Goal: Transaction & Acquisition: Purchase product/service

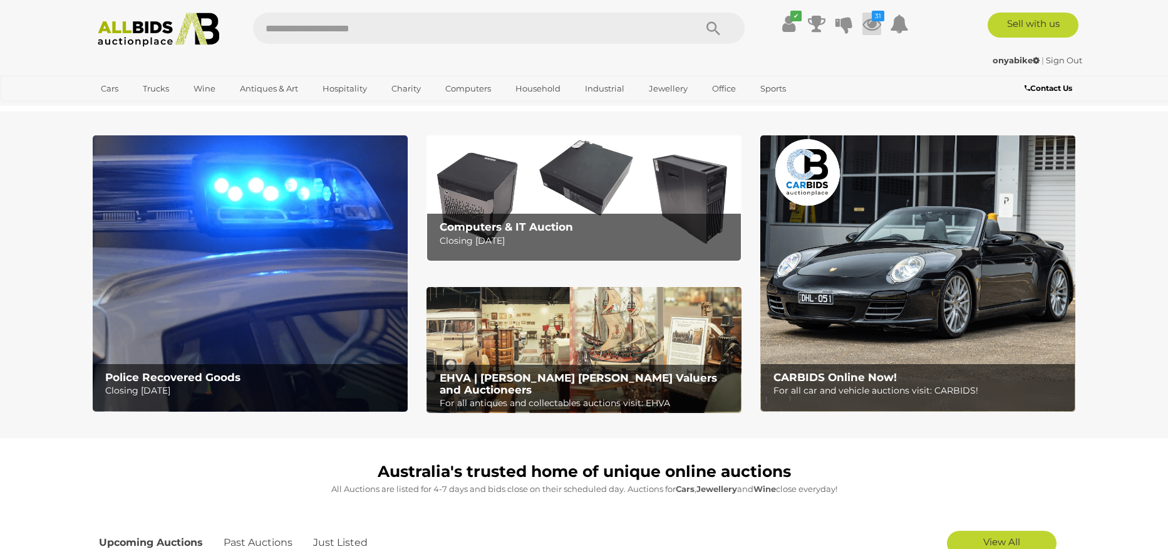
click at [878, 24] on icon at bounding box center [872, 24] width 19 height 23
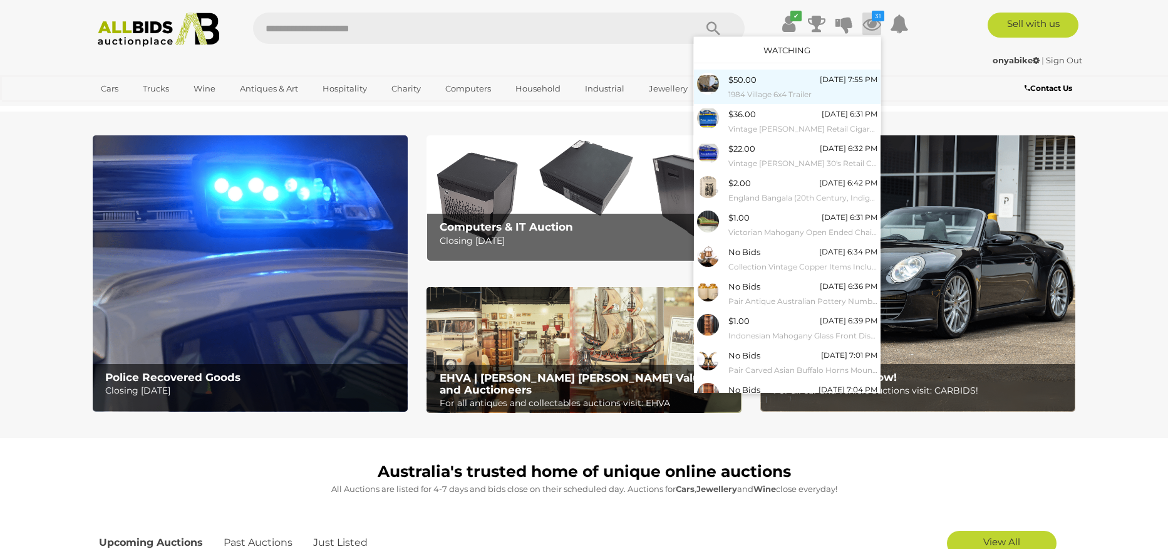
click at [749, 82] on span "$50.00" at bounding box center [743, 80] width 28 height 10
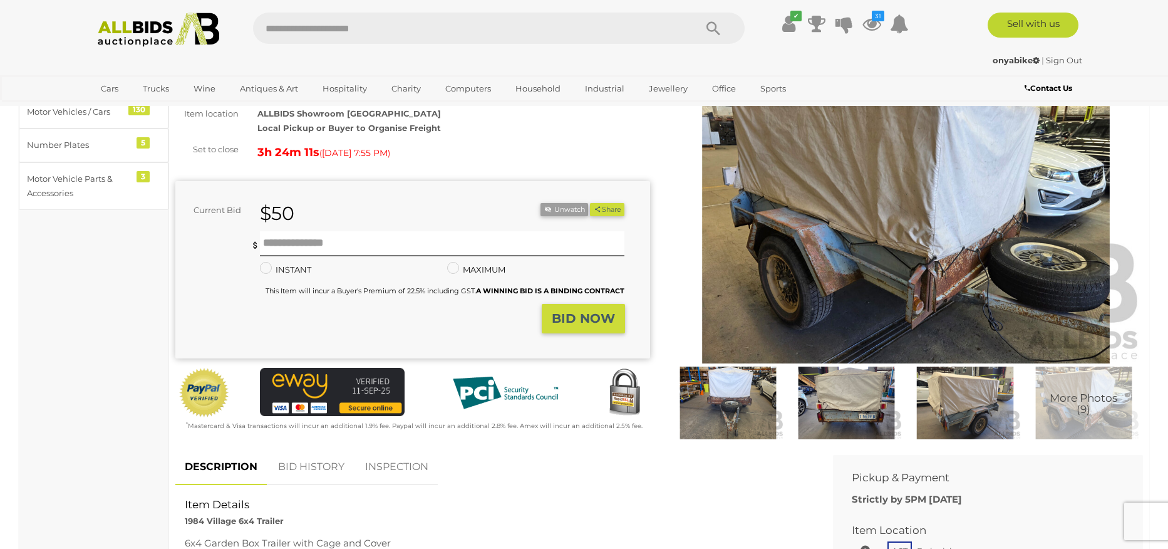
scroll to position [105, 0]
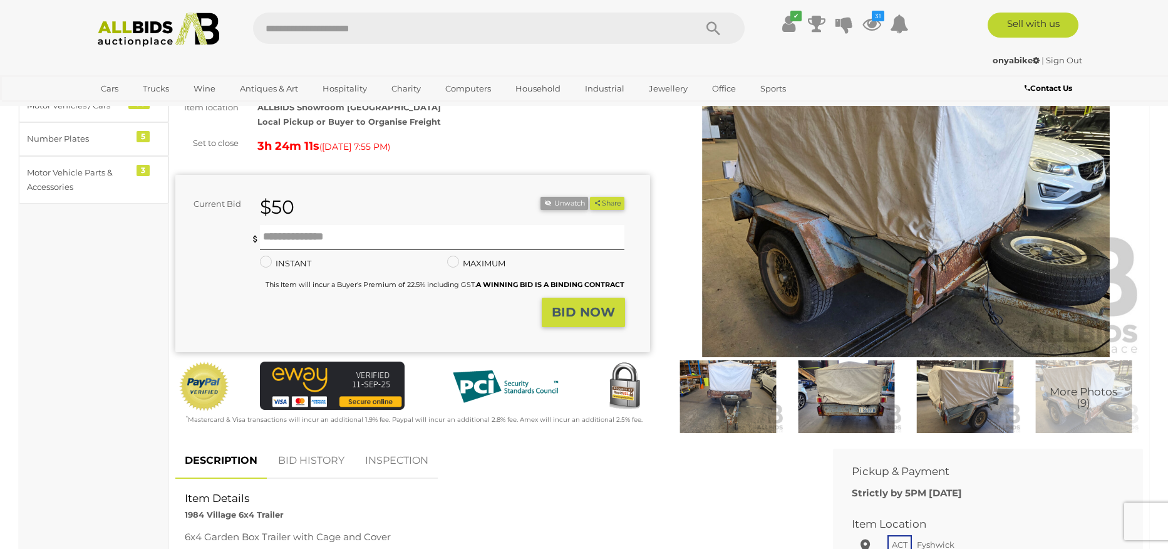
click at [1080, 393] on span "More Photos (9)" at bounding box center [1084, 397] width 68 height 23
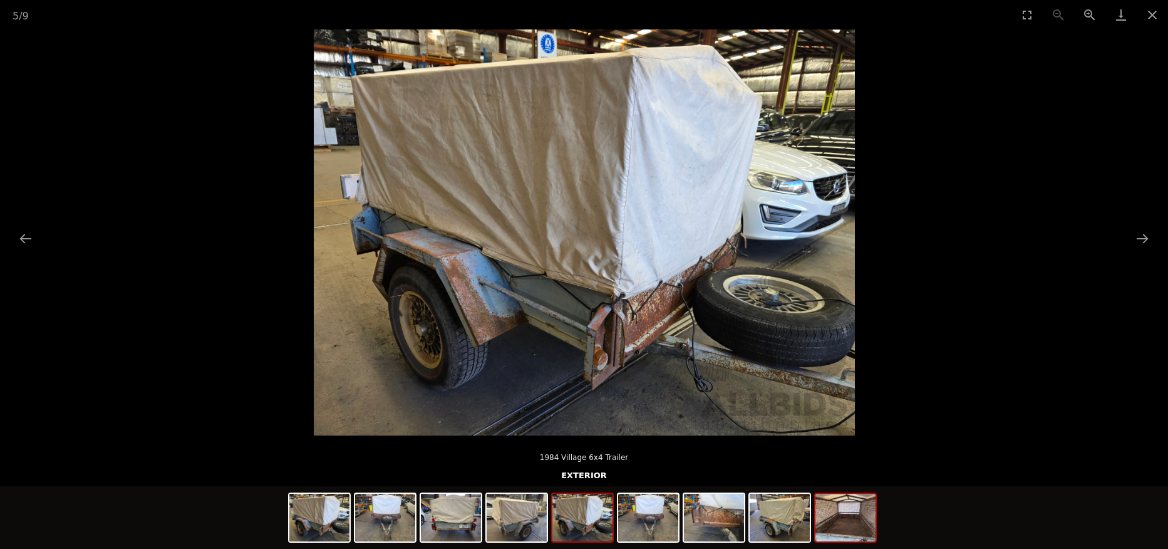
click at [856, 514] on img at bounding box center [846, 518] width 60 height 48
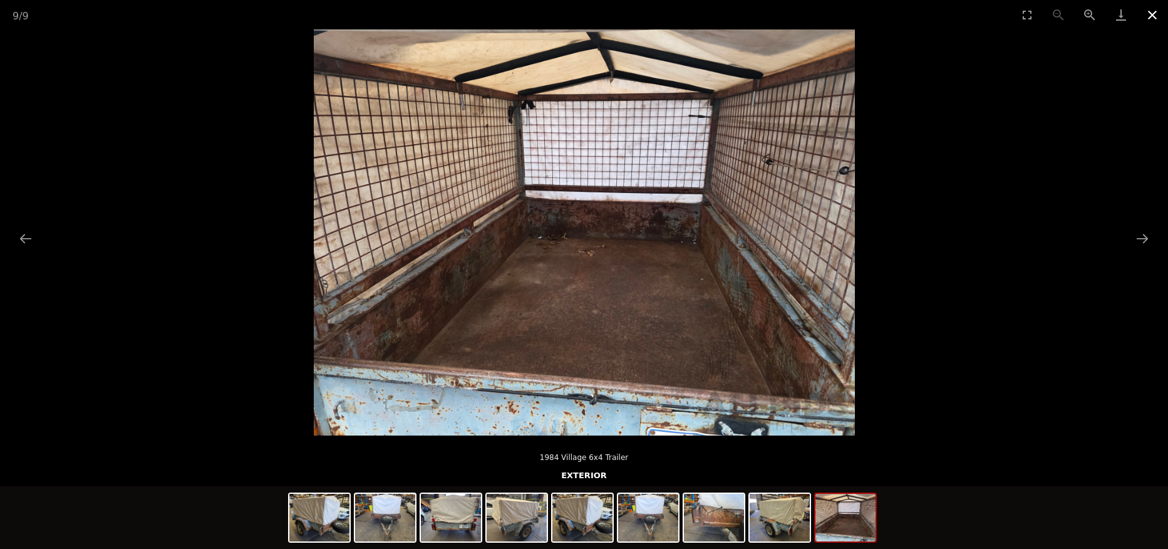
click at [1151, 15] on button "Close gallery" at bounding box center [1152, 14] width 31 height 29
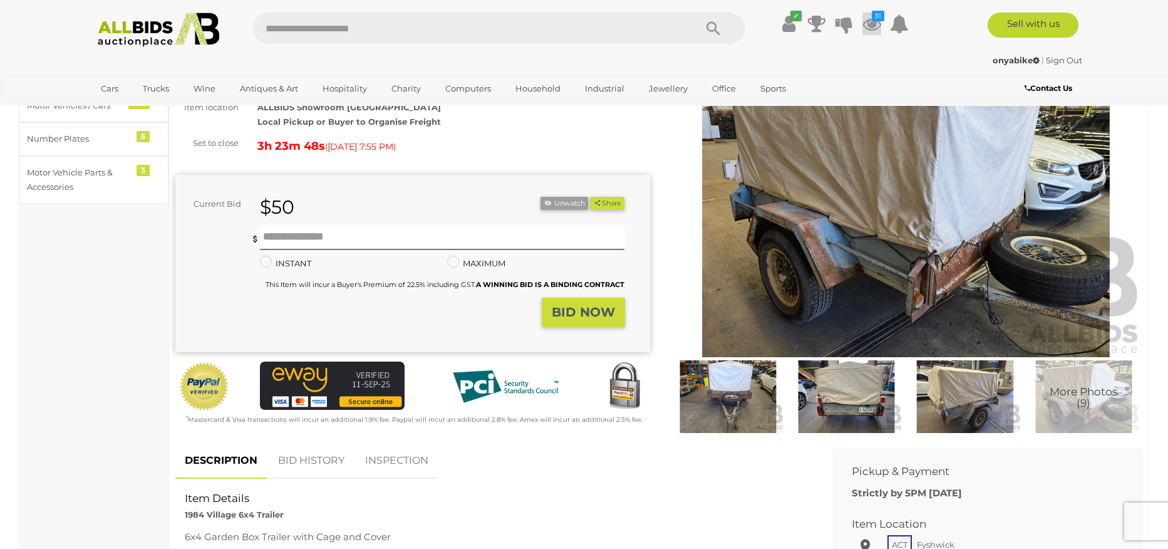
click at [871, 24] on icon at bounding box center [872, 24] width 19 height 23
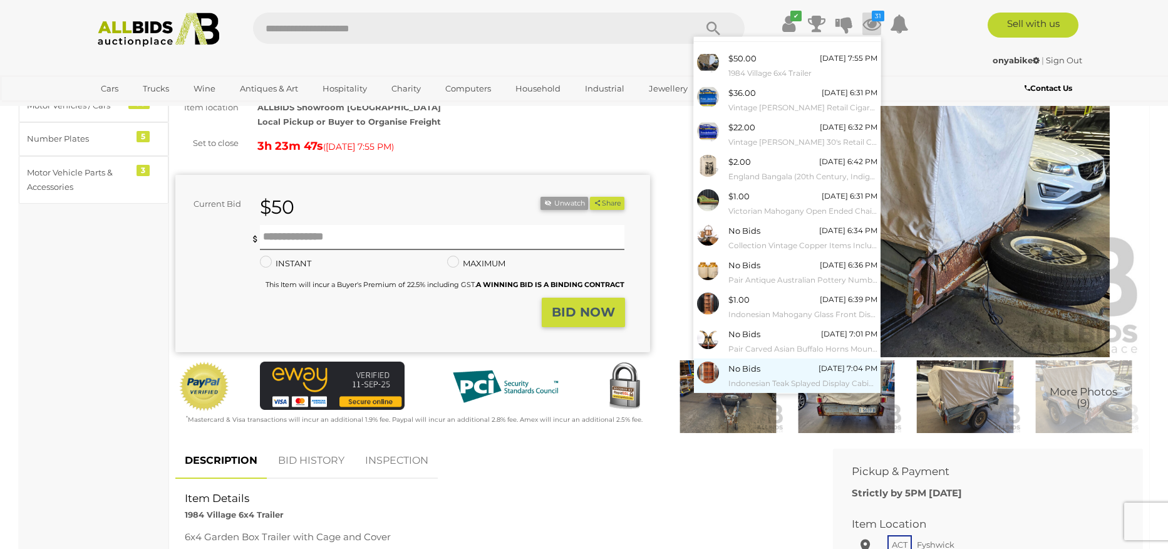
scroll to position [43, 0]
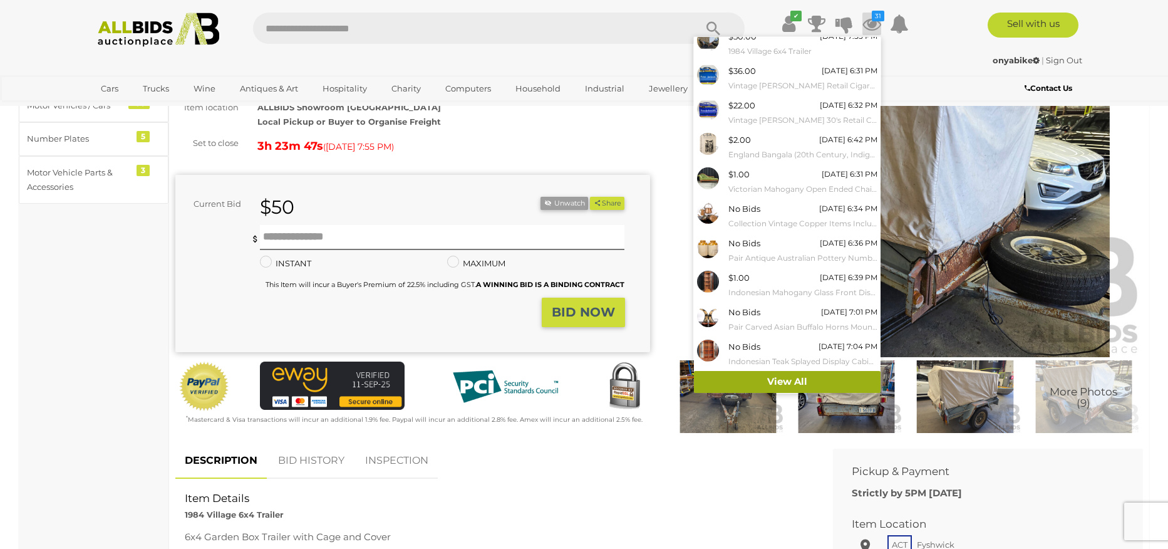
click at [780, 386] on link "View All" at bounding box center [787, 382] width 187 height 22
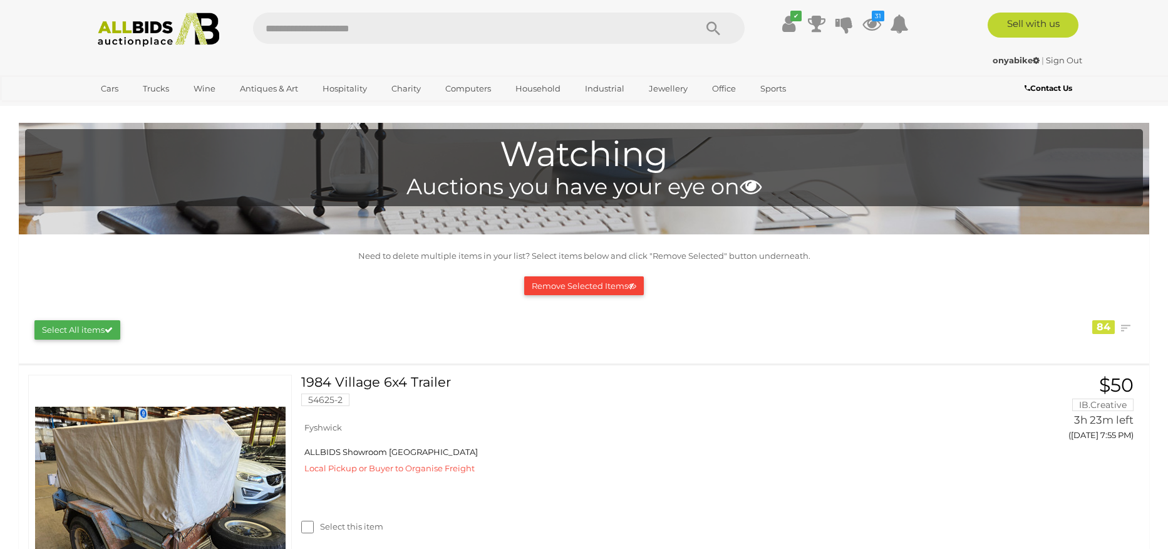
click at [137, 36] on img at bounding box center [159, 30] width 136 height 34
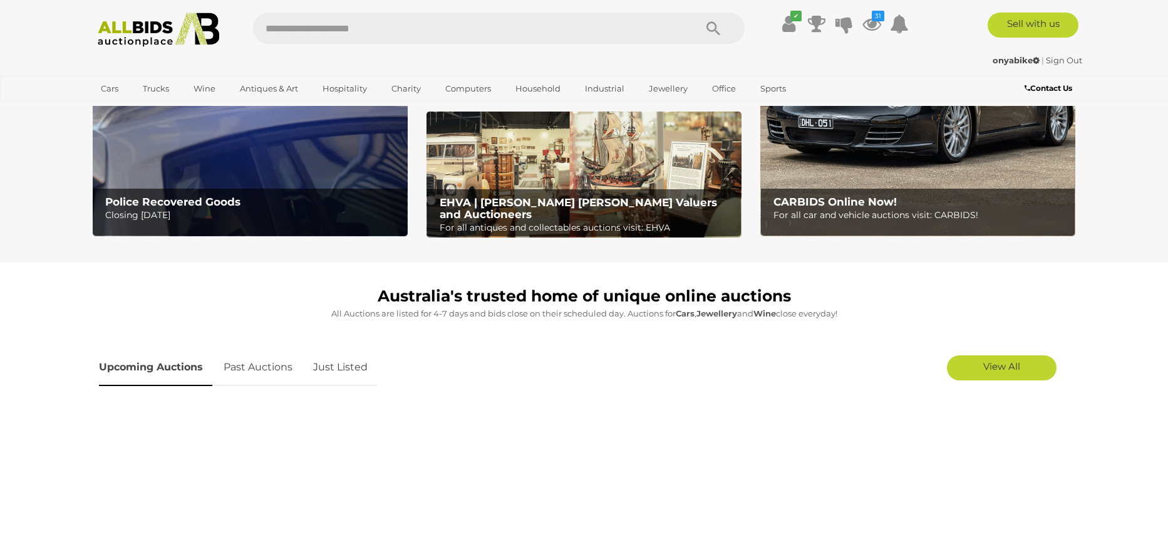
scroll to position [259, 0]
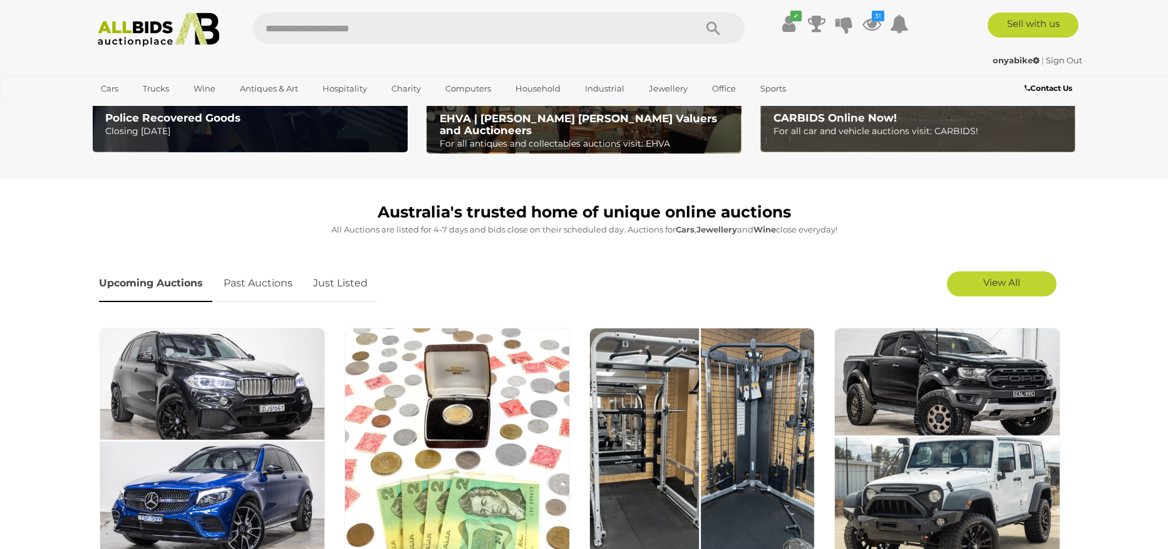
click at [327, 281] on link "Just Listed" at bounding box center [340, 283] width 73 height 37
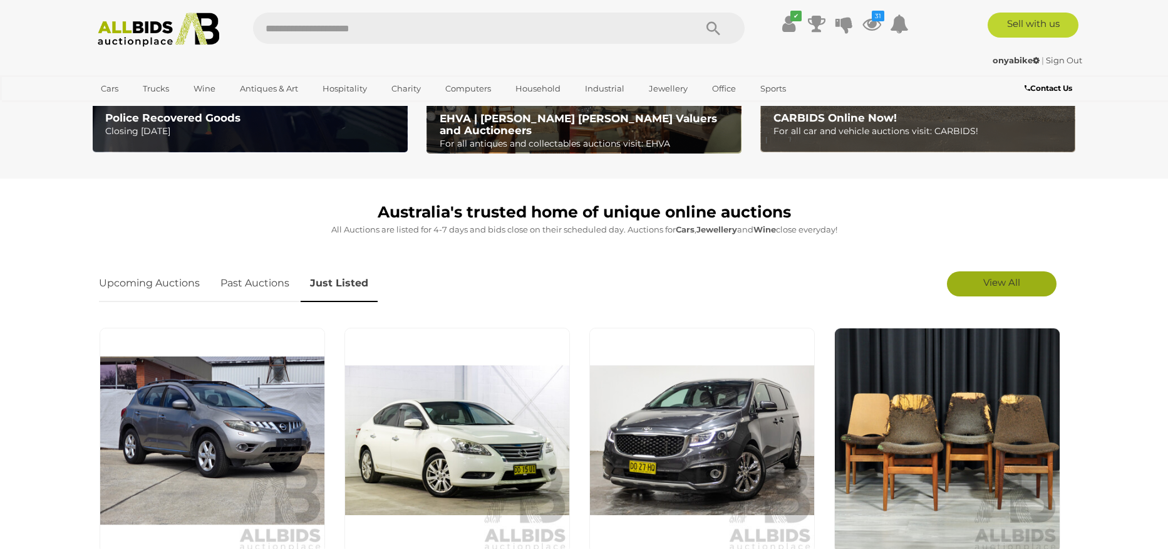
click at [987, 276] on span "View All" at bounding box center [1002, 282] width 37 height 12
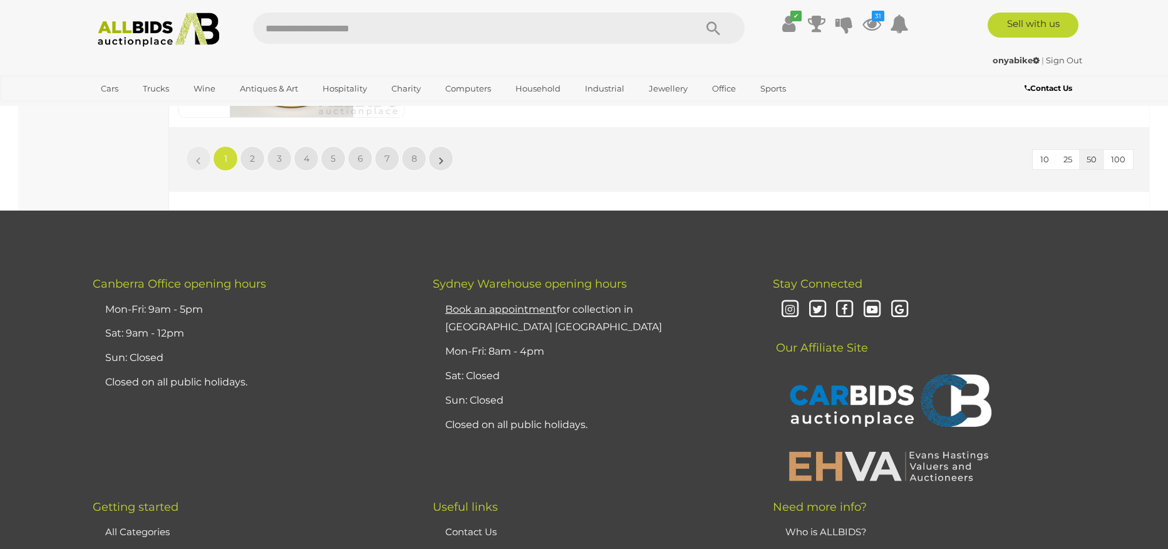
scroll to position [11982, 0]
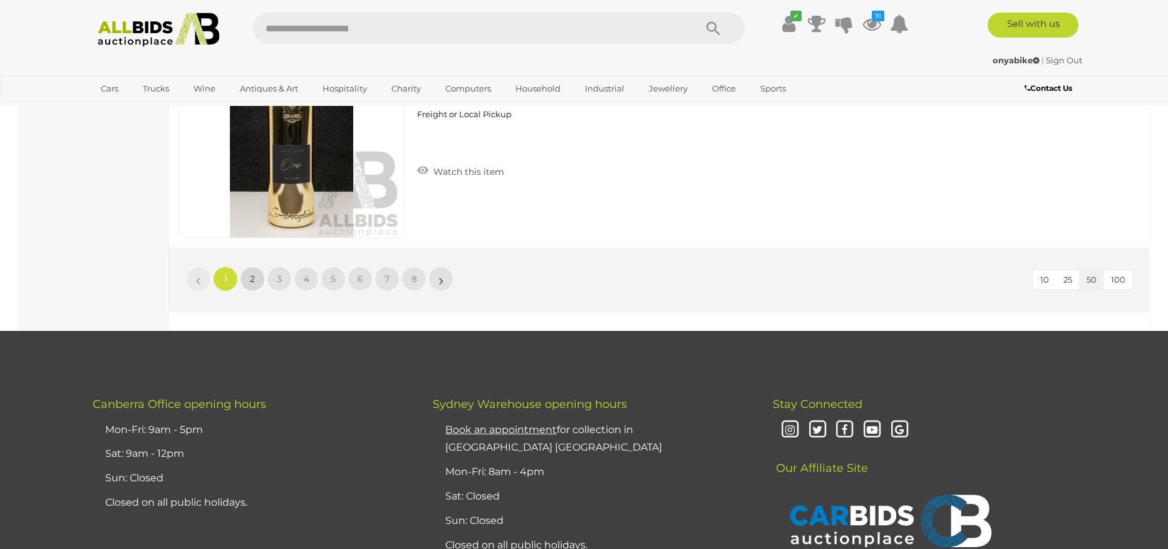
click at [252, 283] on span "2" at bounding box center [252, 278] width 5 height 11
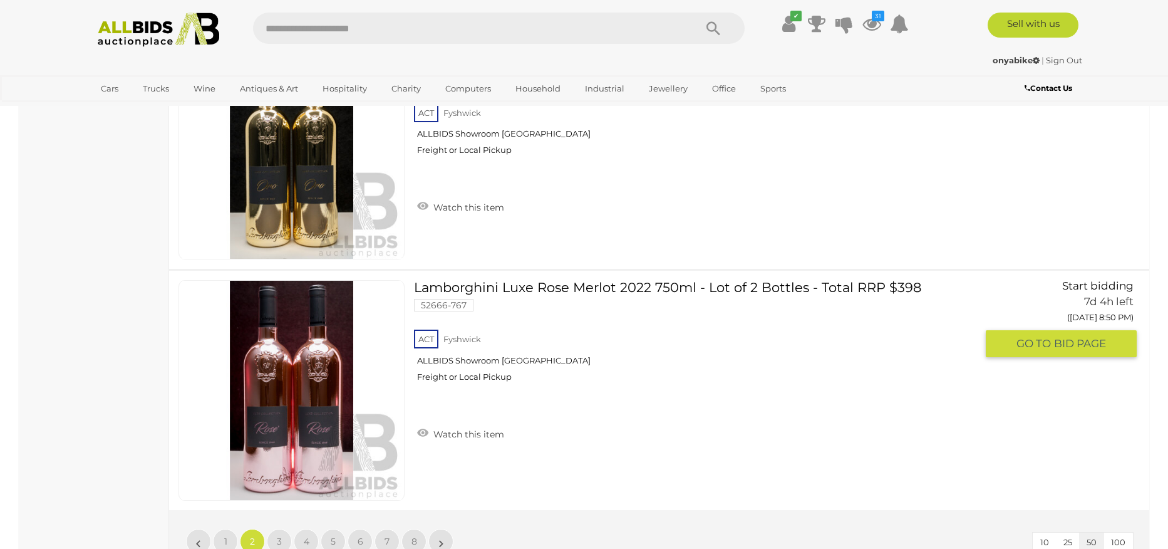
scroll to position [11988, 0]
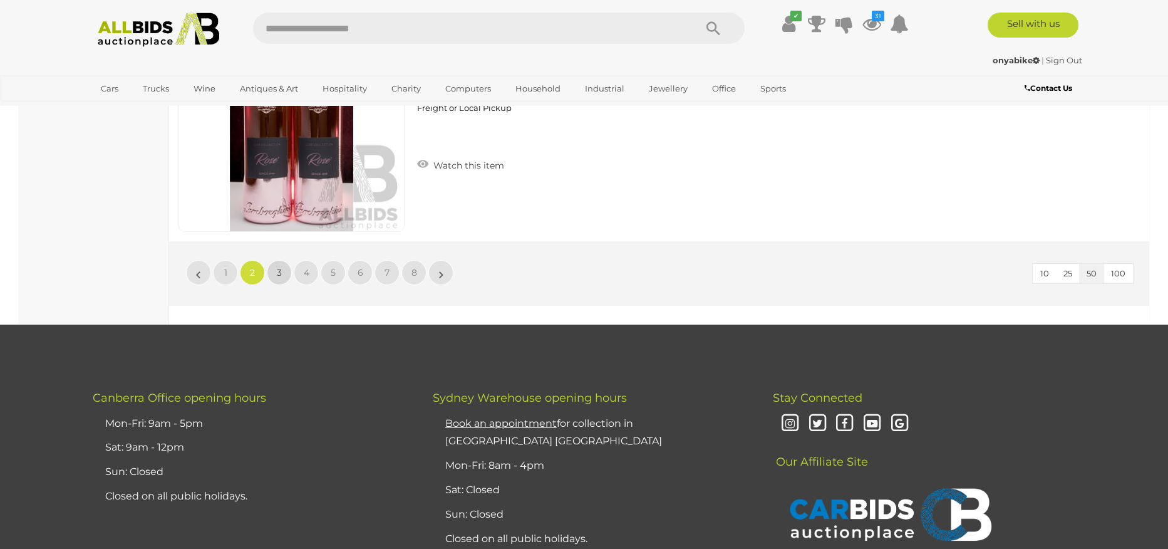
click at [280, 279] on link "3" at bounding box center [279, 272] width 25 height 25
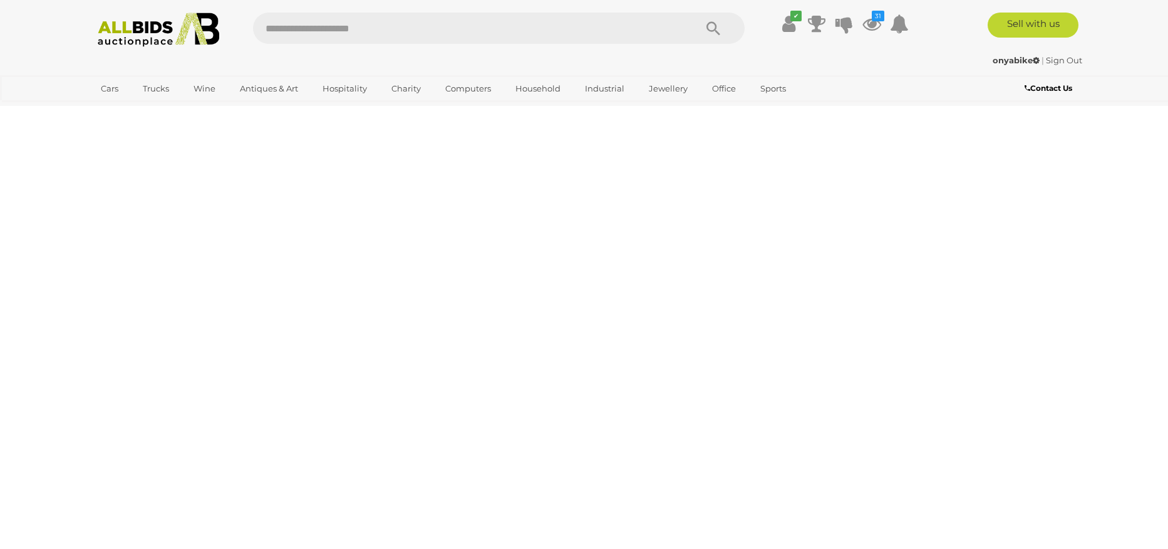
scroll to position [0, 0]
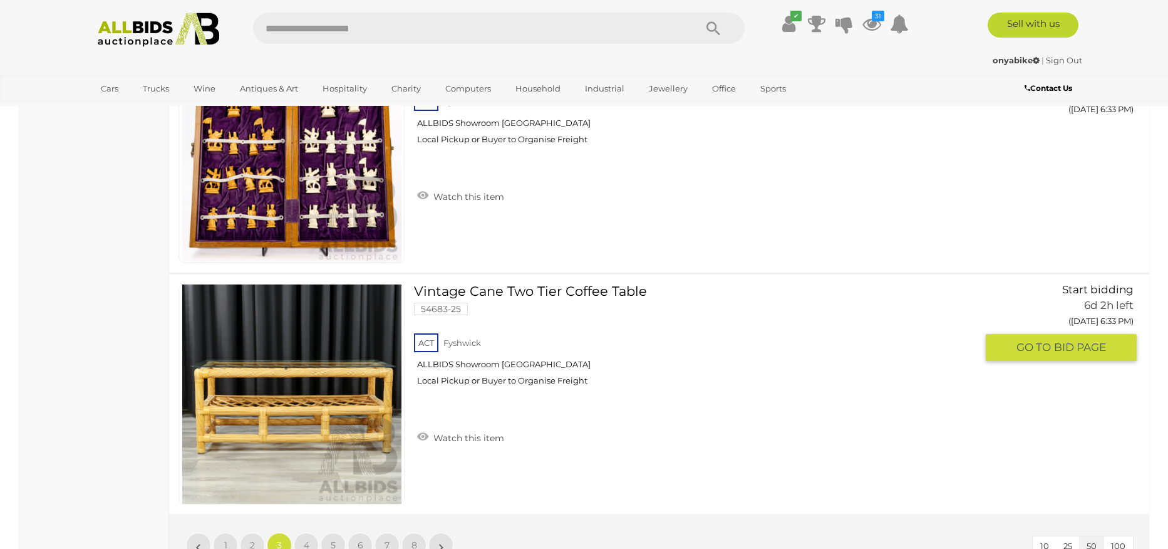
scroll to position [11687, 0]
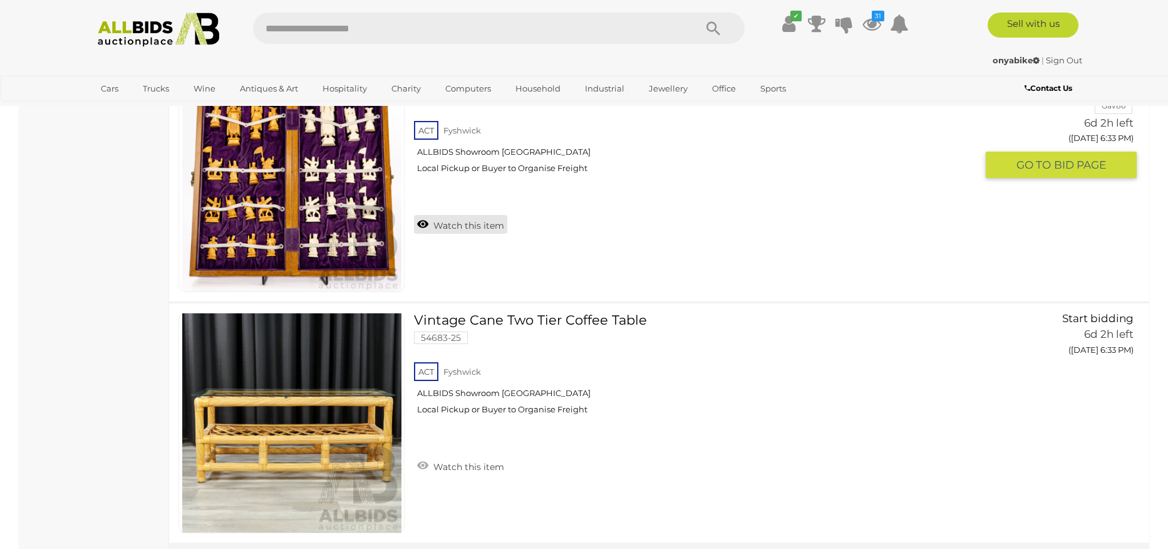
click at [449, 227] on link "Watch this item" at bounding box center [460, 224] width 93 height 19
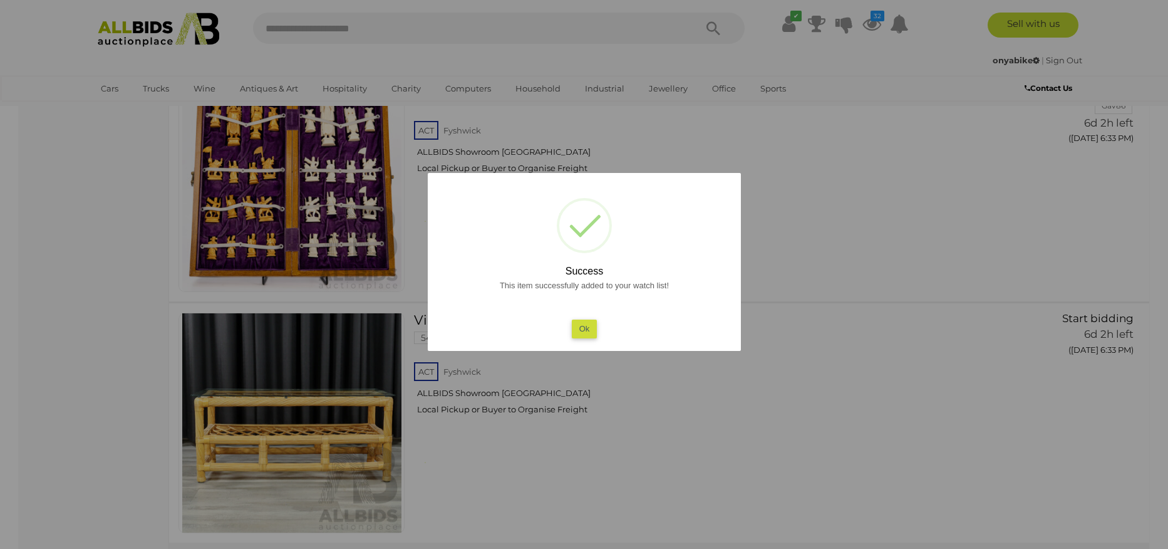
click at [584, 326] on button "Ok" at bounding box center [584, 329] width 26 height 18
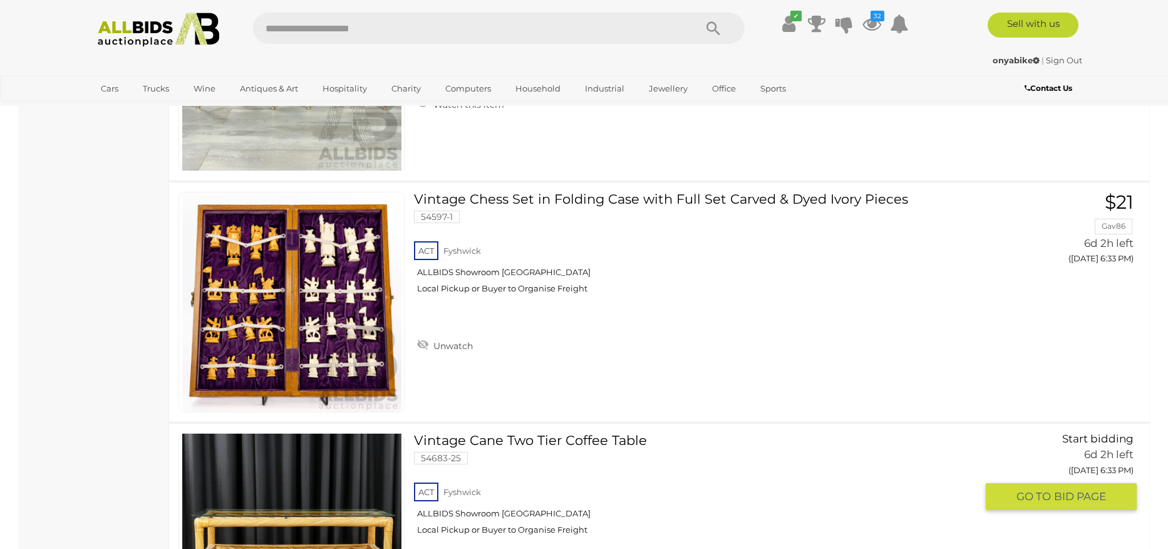
scroll to position [11564, 0]
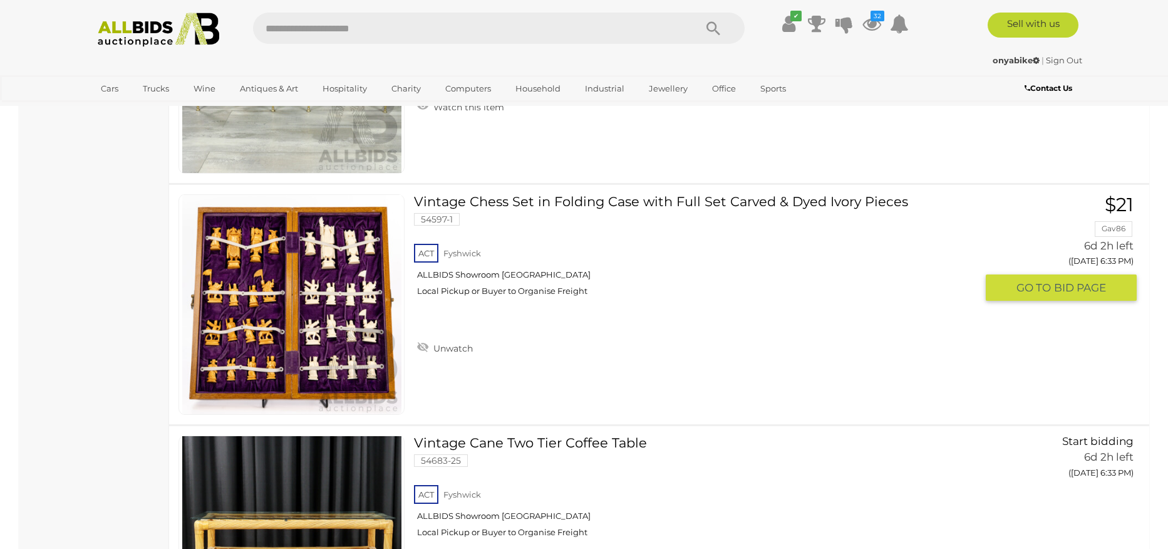
click at [294, 294] on link at bounding box center [292, 304] width 226 height 221
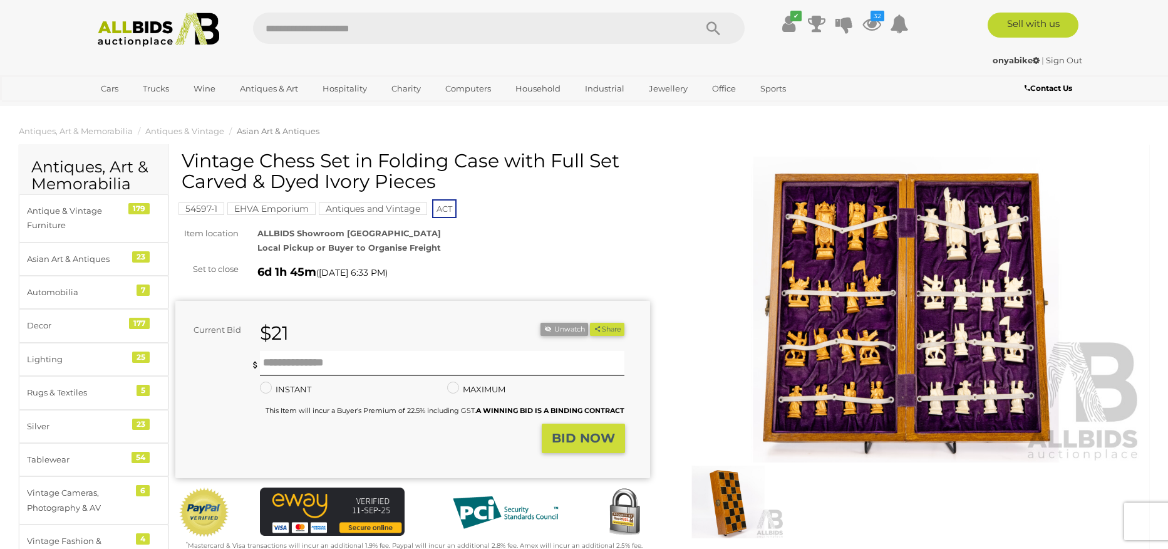
click at [938, 315] on img at bounding box center [906, 310] width 475 height 306
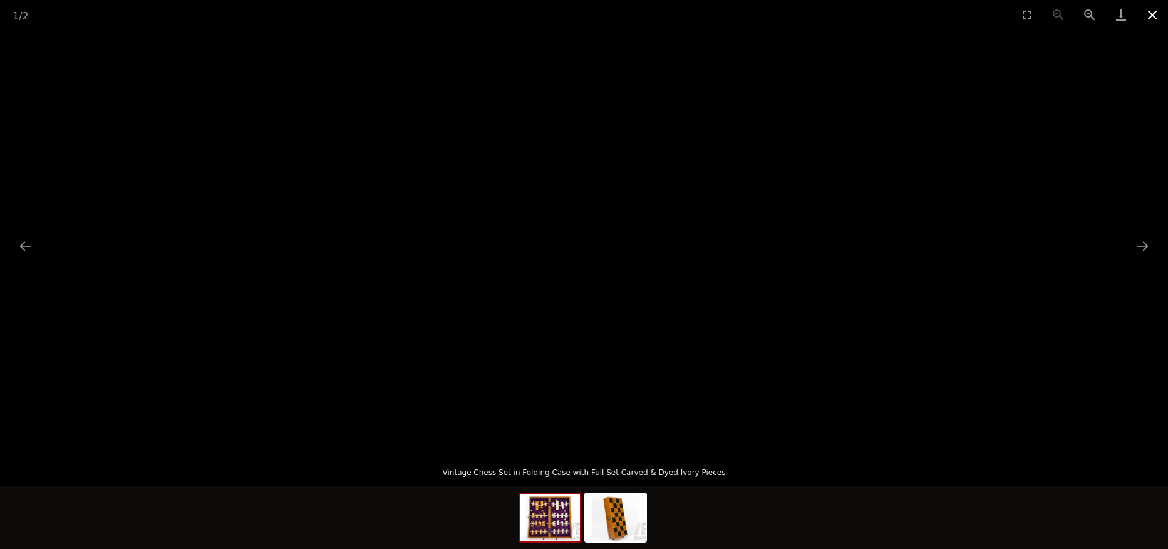
click at [1150, 14] on button "Close gallery" at bounding box center [1152, 14] width 31 height 29
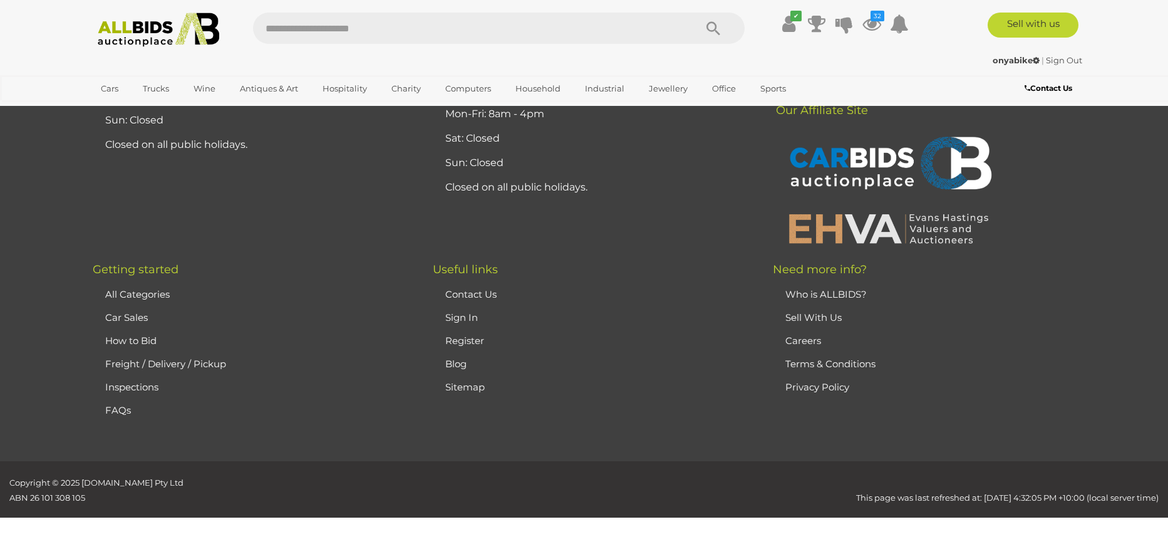
scroll to position [11924, 0]
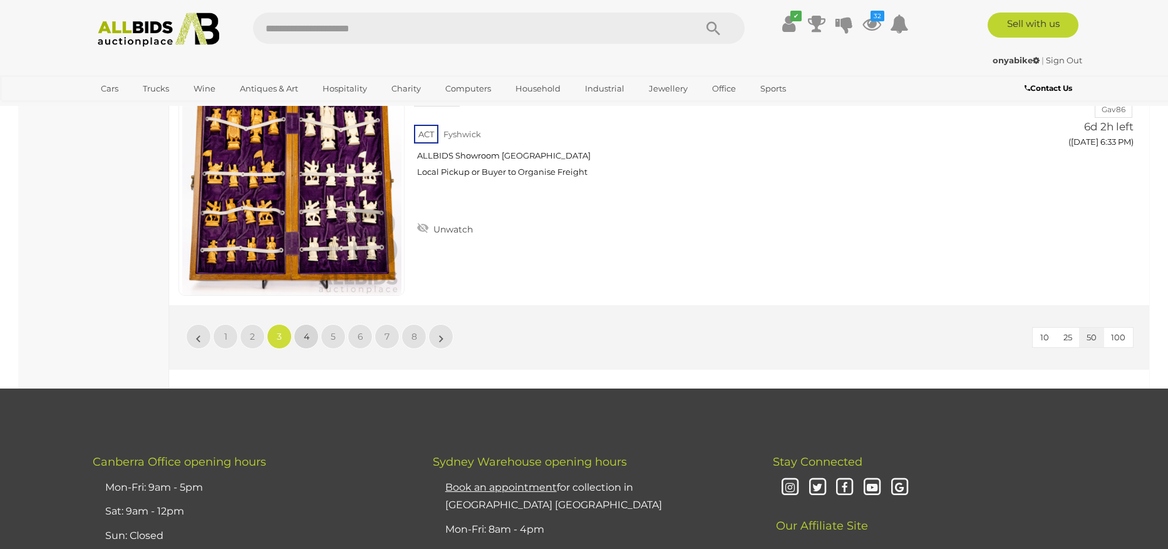
click at [308, 335] on span "4" at bounding box center [307, 336] width 6 height 11
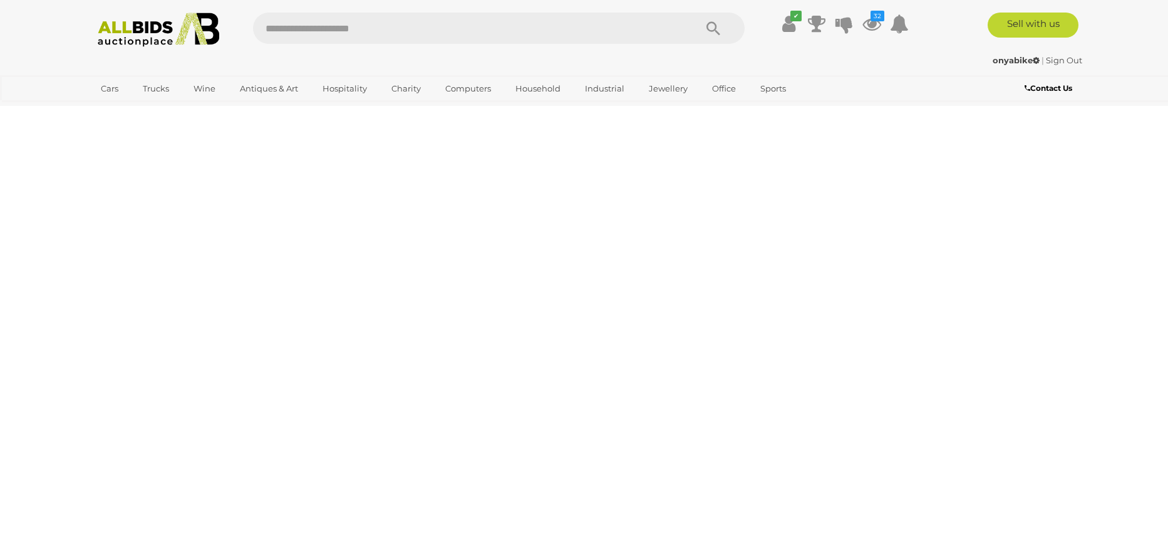
scroll to position [0, 0]
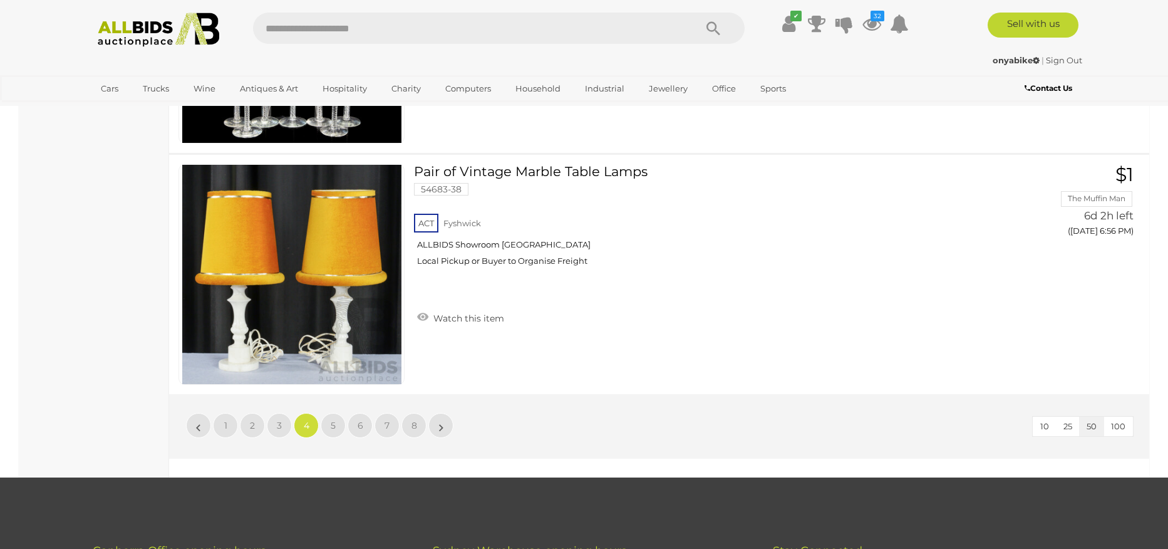
scroll to position [11972, 0]
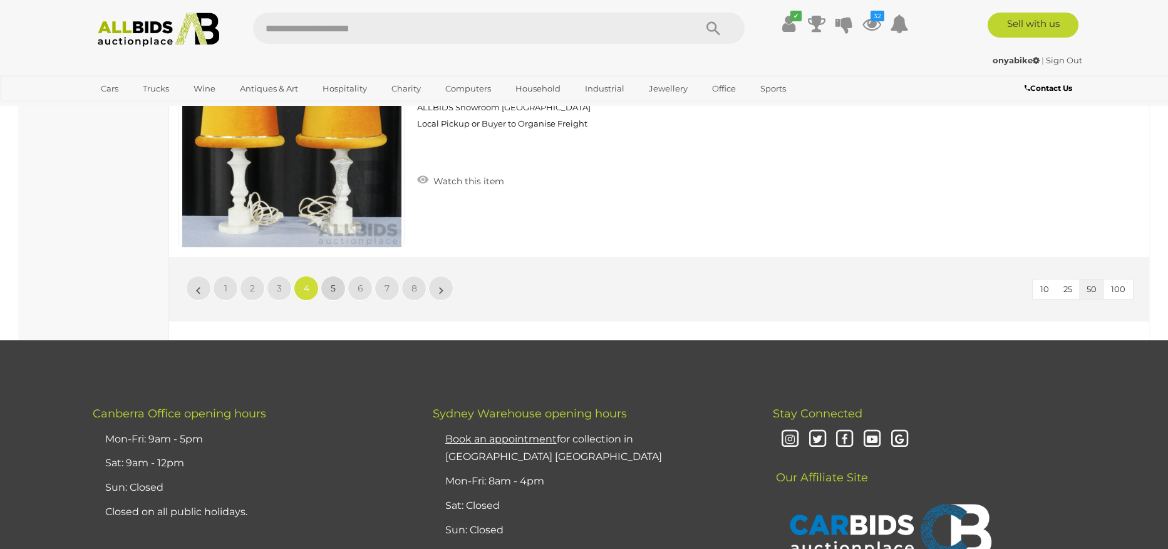
click at [328, 285] on link "5" at bounding box center [333, 288] width 25 height 25
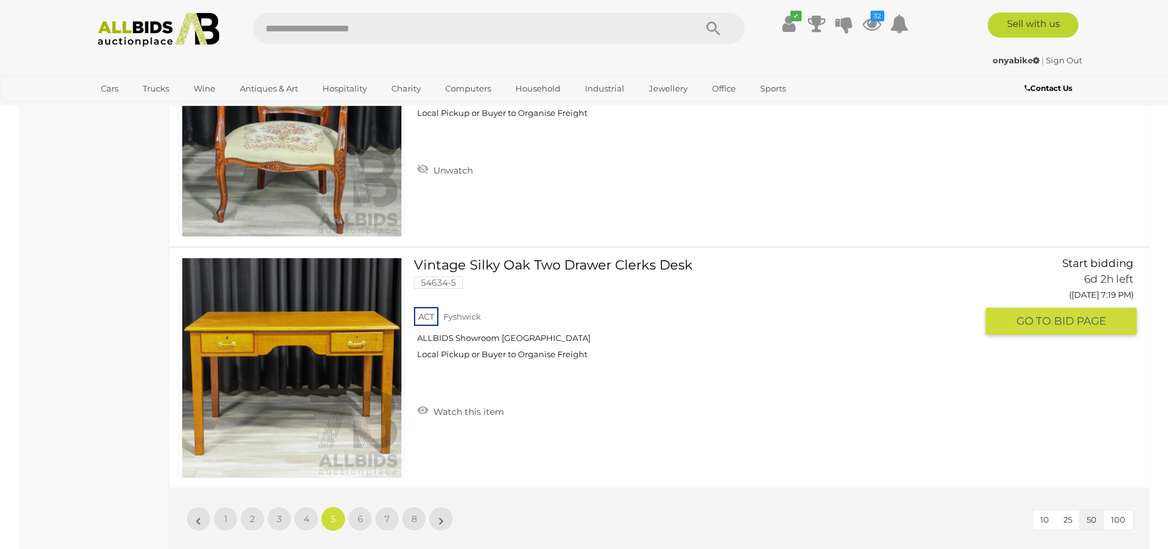
scroll to position [12001, 0]
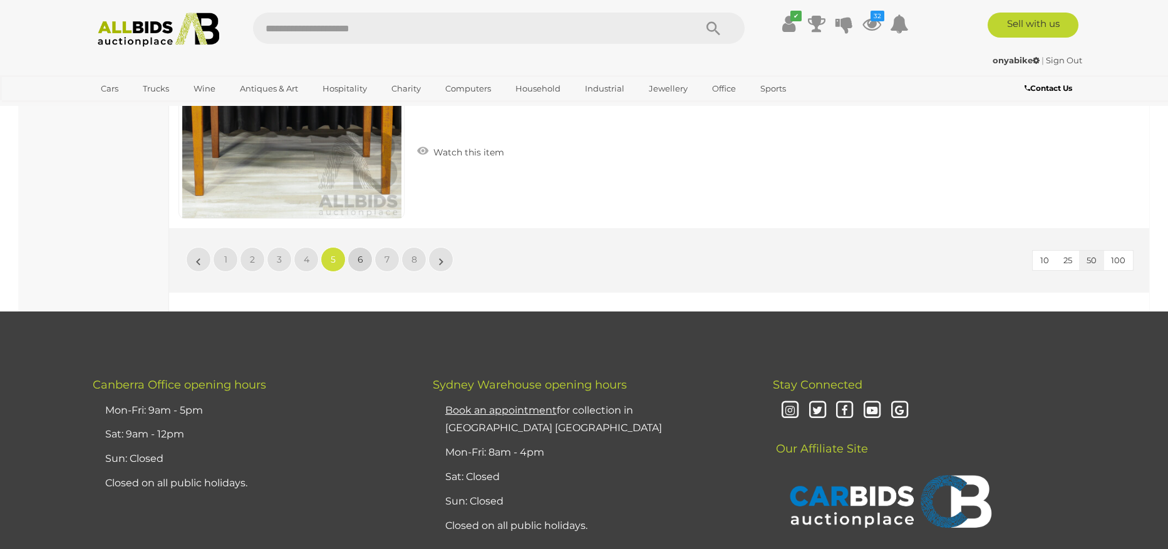
click at [358, 265] on span "6" at bounding box center [361, 259] width 6 height 11
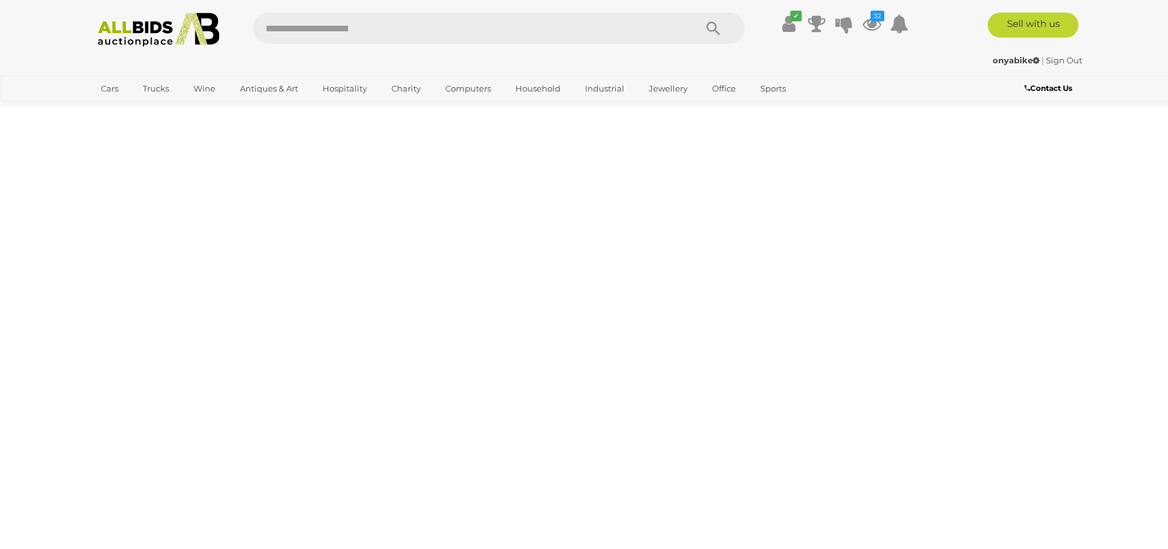
scroll to position [0, 0]
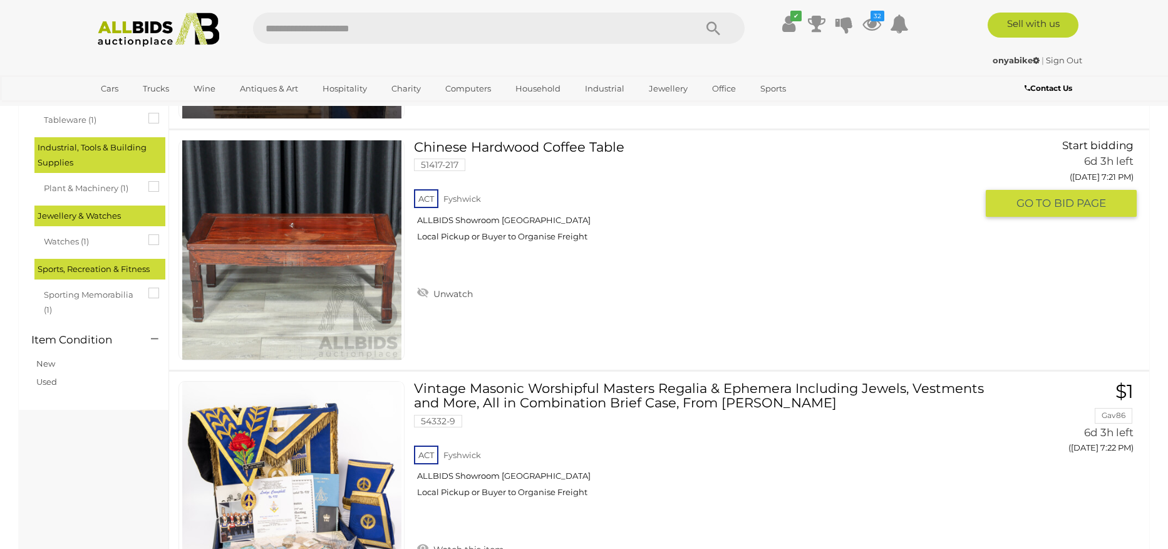
scroll to position [1254, 0]
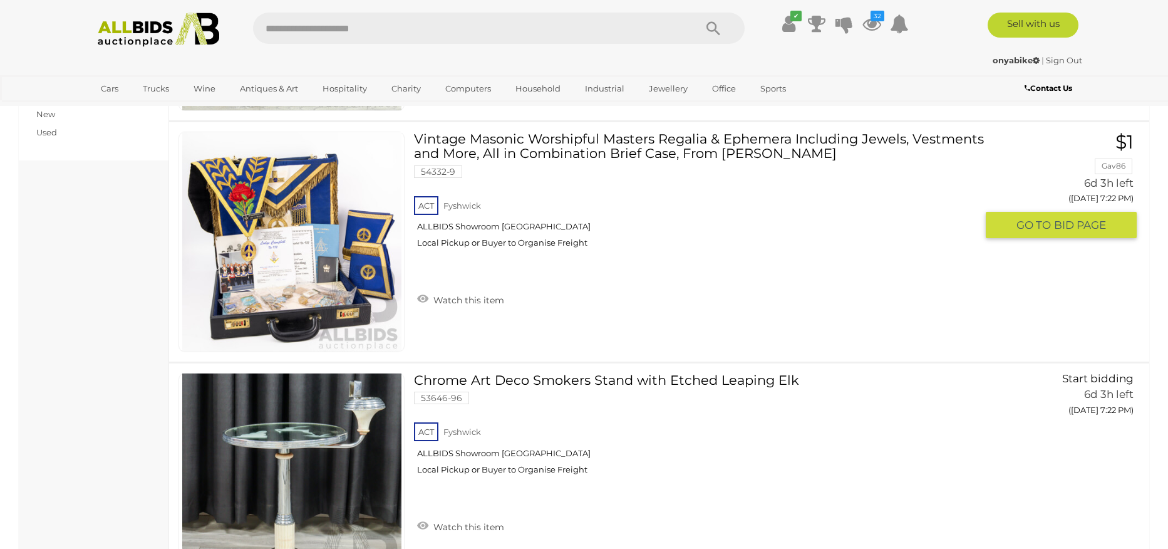
click at [291, 295] on img at bounding box center [291, 241] width 219 height 219
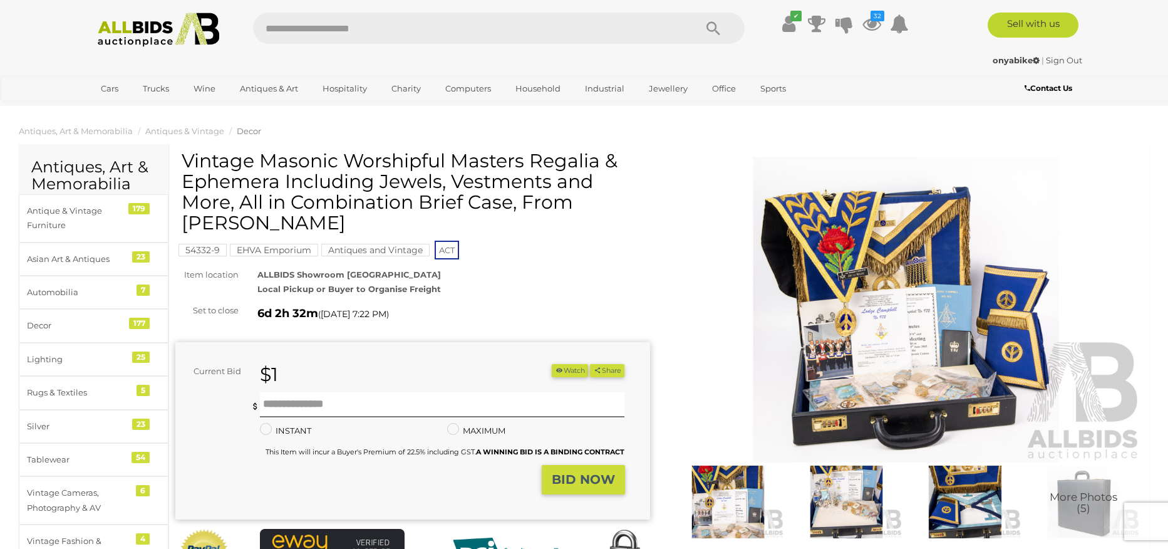
click at [853, 485] on img at bounding box center [847, 502] width 112 height 73
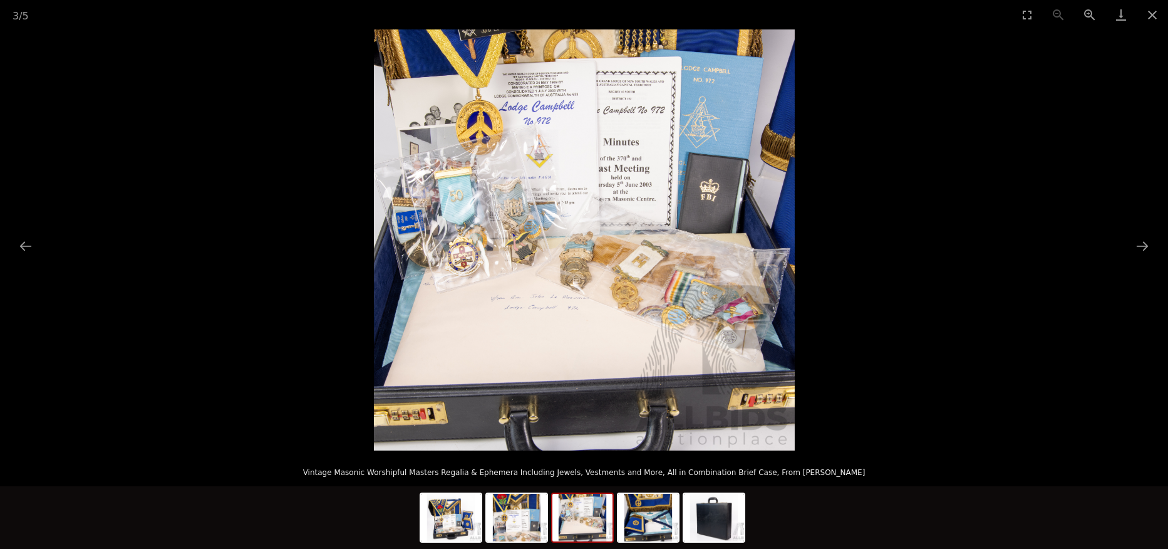
click at [575, 273] on img at bounding box center [584, 239] width 421 height 421
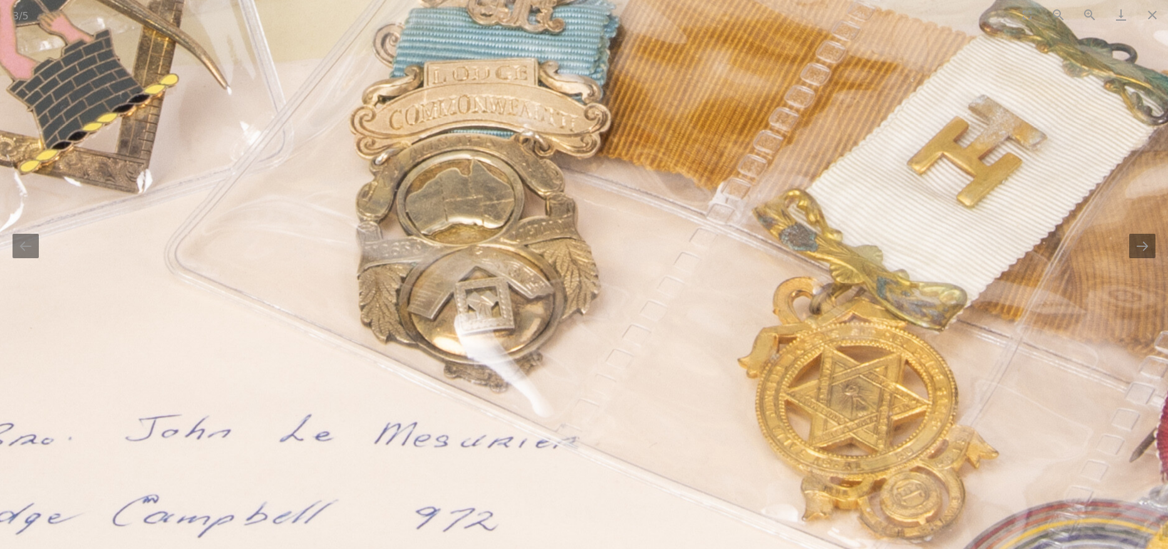
drag, startPoint x: 741, startPoint y: 360, endPoint x: 638, endPoint y: 229, distance: 166.4
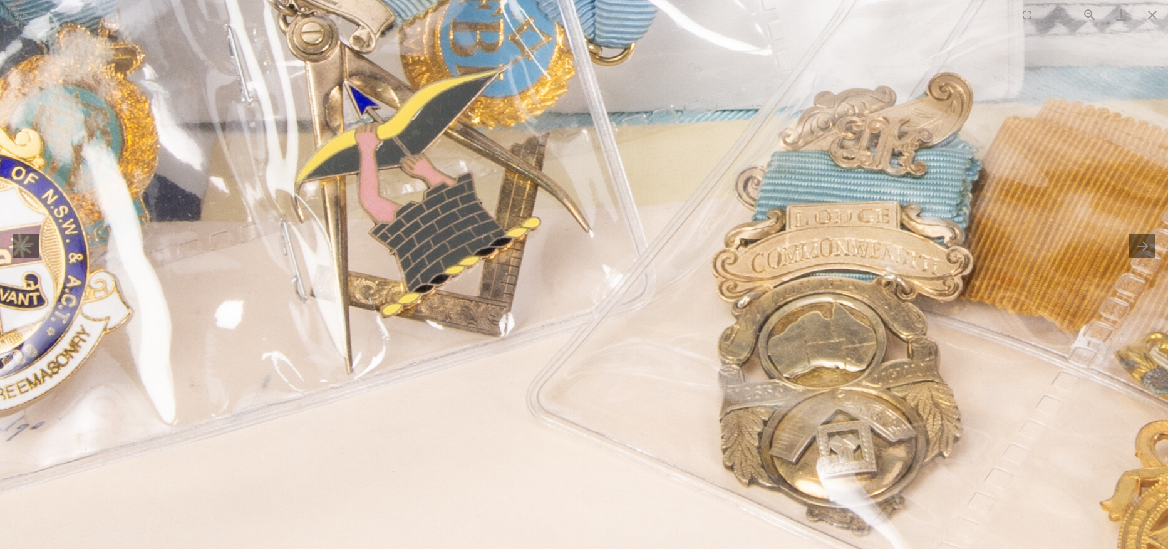
drag, startPoint x: 472, startPoint y: 207, endPoint x: 836, endPoint y: 386, distance: 406.0
click at [836, 386] on img at bounding box center [905, 138] width 3245 height 3245
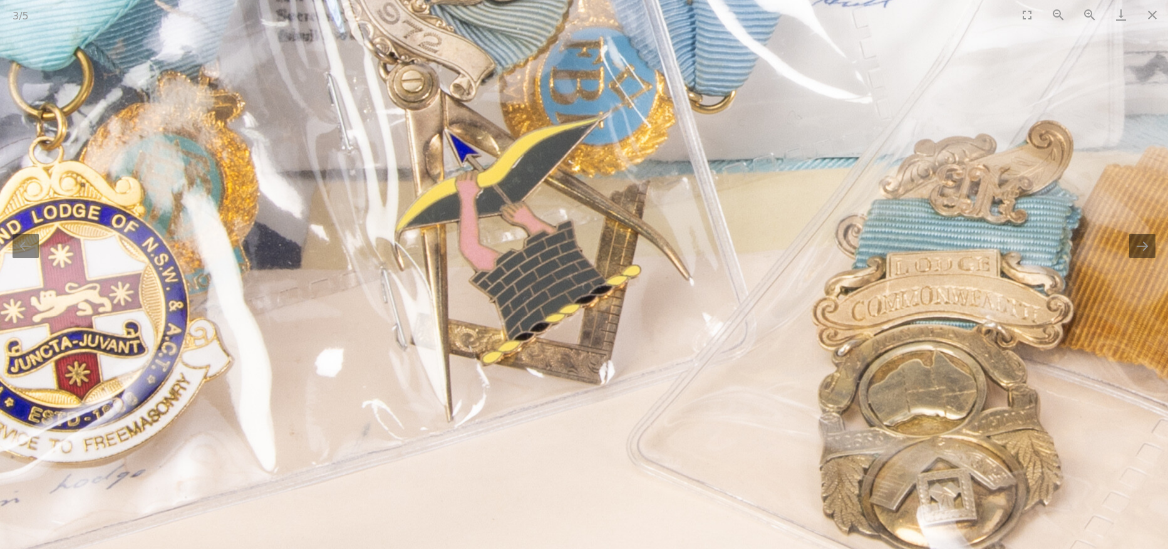
drag, startPoint x: 539, startPoint y: 301, endPoint x: 778, endPoint y: 341, distance: 241.9
click at [492, 311] on img at bounding box center [1005, 187] width 3245 height 3245
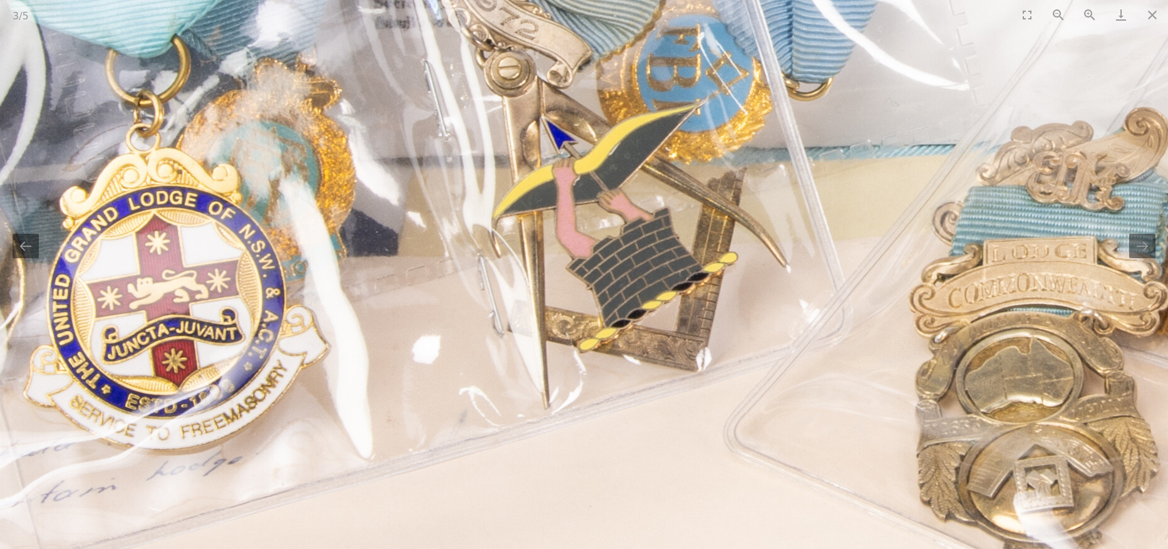
drag, startPoint x: 910, startPoint y: 414, endPoint x: 1020, endPoint y: 442, distance: 113.2
click at [1020, 442] on img at bounding box center [1102, 173] width 3245 height 3245
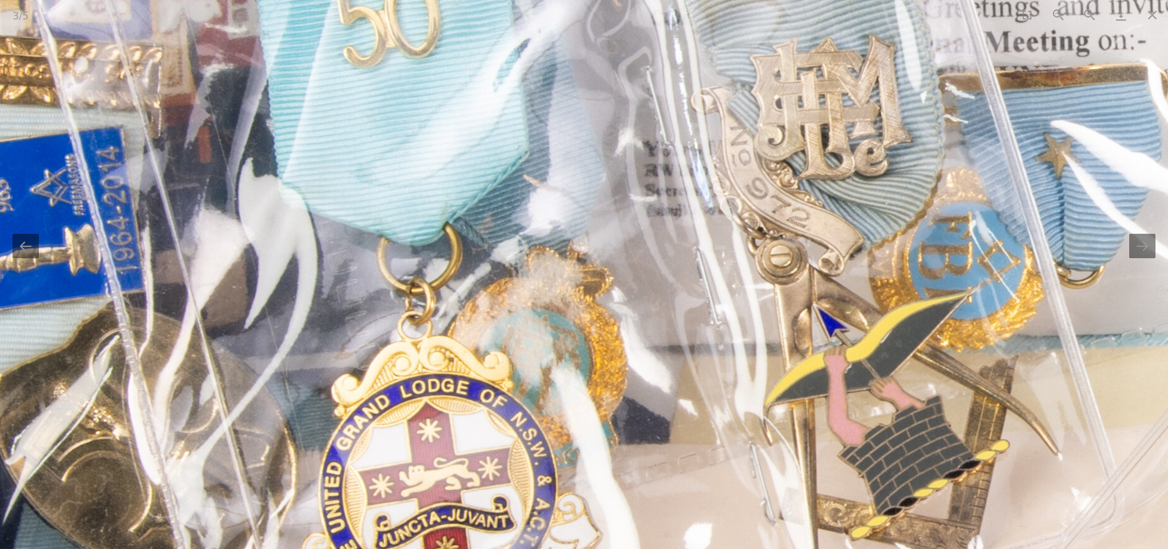
drag, startPoint x: 628, startPoint y: 268, endPoint x: 884, endPoint y: 454, distance: 316.5
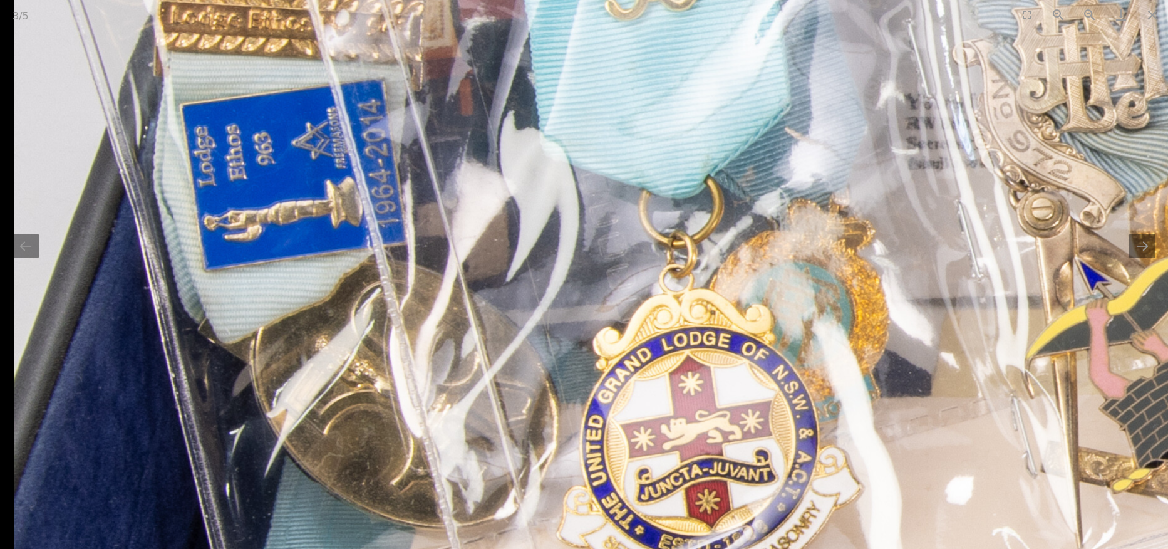
drag, startPoint x: 590, startPoint y: 252, endPoint x: 848, endPoint y: 165, distance: 272.6
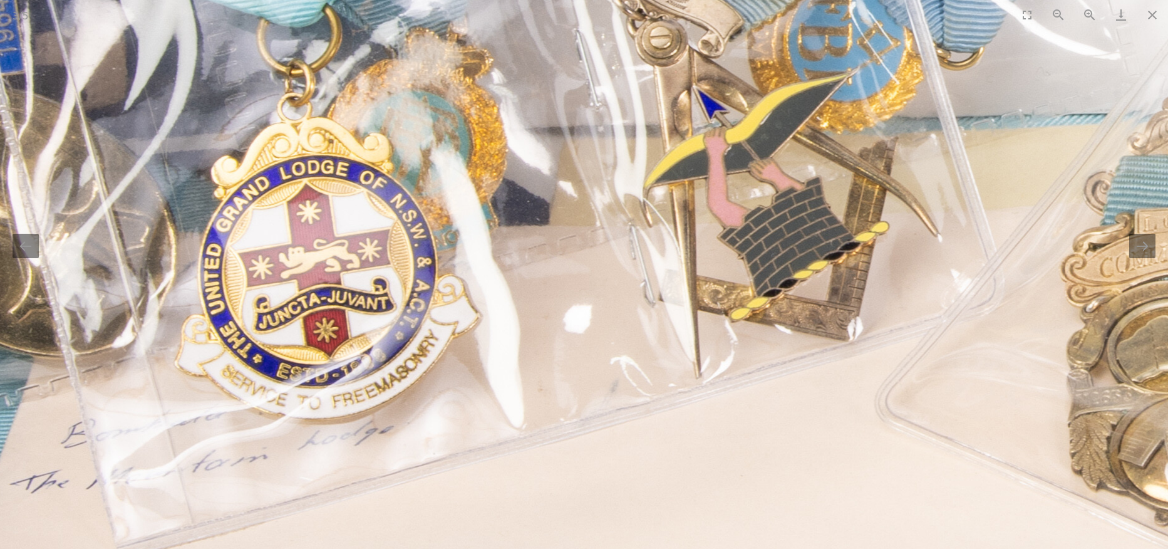
drag, startPoint x: 942, startPoint y: 315, endPoint x: 530, endPoint y: 156, distance: 441.3
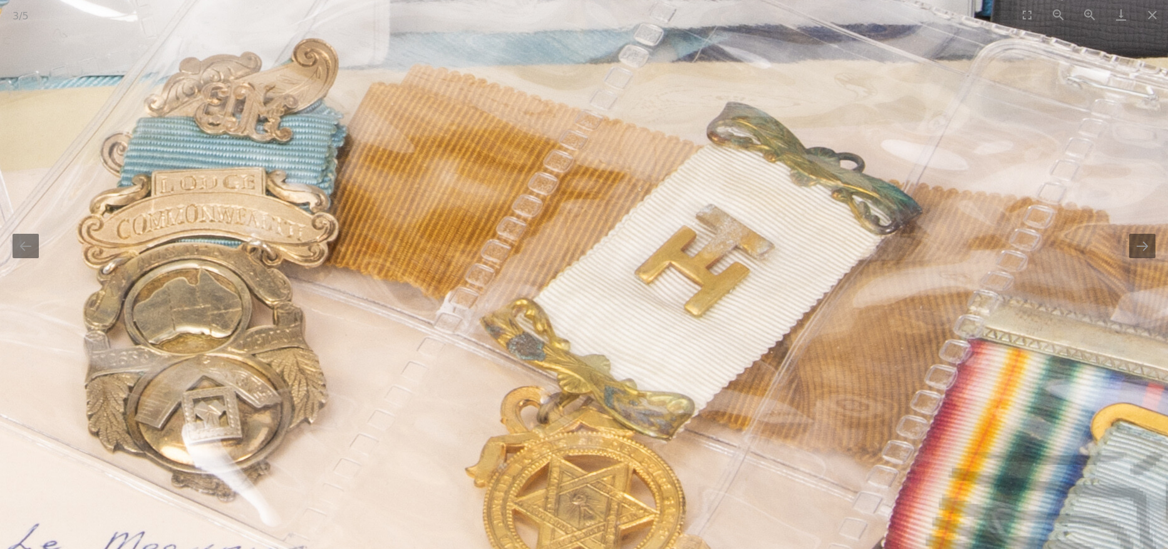
drag, startPoint x: 423, startPoint y: 224, endPoint x: 548, endPoint y: 301, distance: 146.6
click at [617, 284] on img at bounding box center [270, 105] width 3245 height 3245
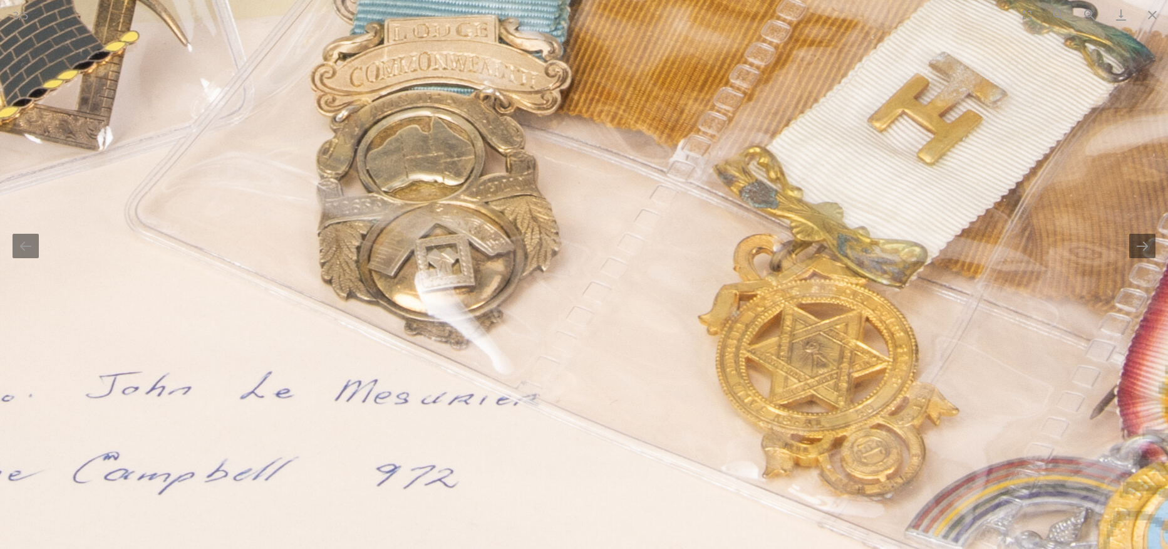
drag, startPoint x: 841, startPoint y: 383, endPoint x: 606, endPoint y: 198, distance: 299.3
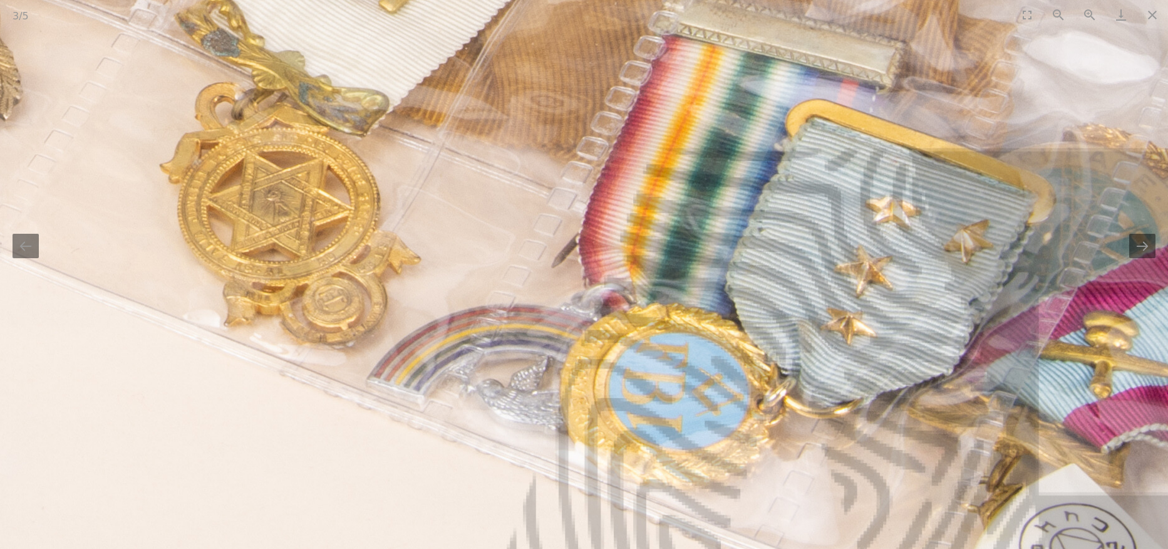
drag, startPoint x: 795, startPoint y: 313, endPoint x: 420, endPoint y: 314, distance: 375.3
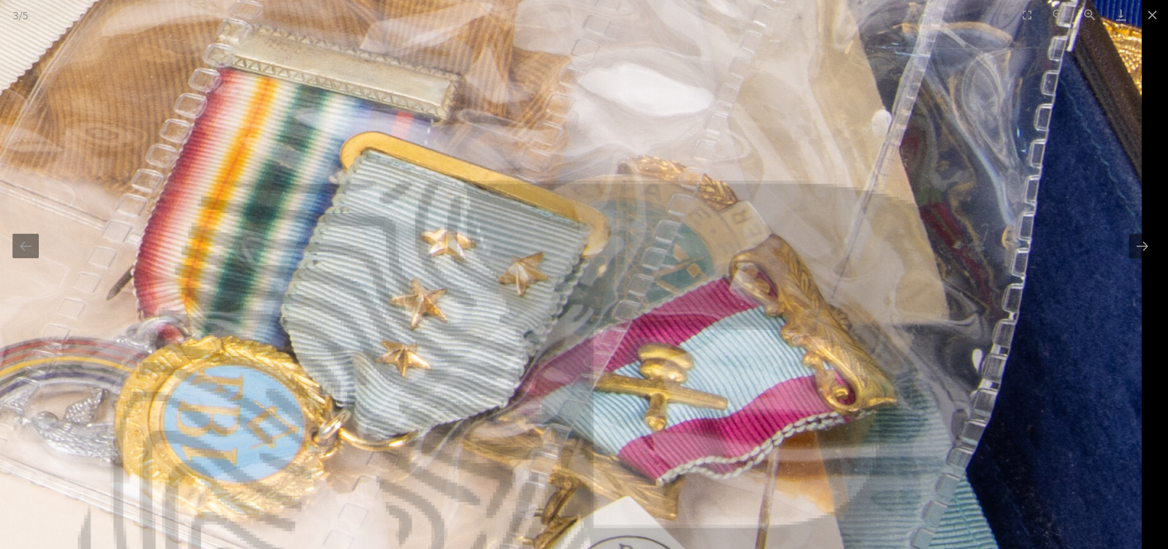
drag, startPoint x: 732, startPoint y: 332, endPoint x: 506, endPoint y: 435, distance: 248.7
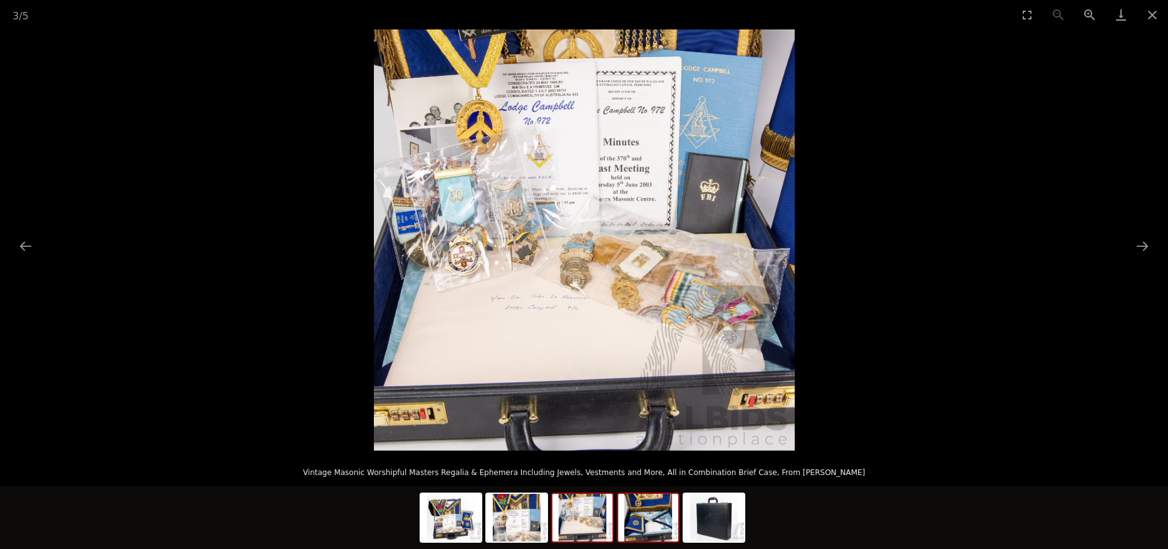
click at [645, 524] on img at bounding box center [648, 518] width 60 height 48
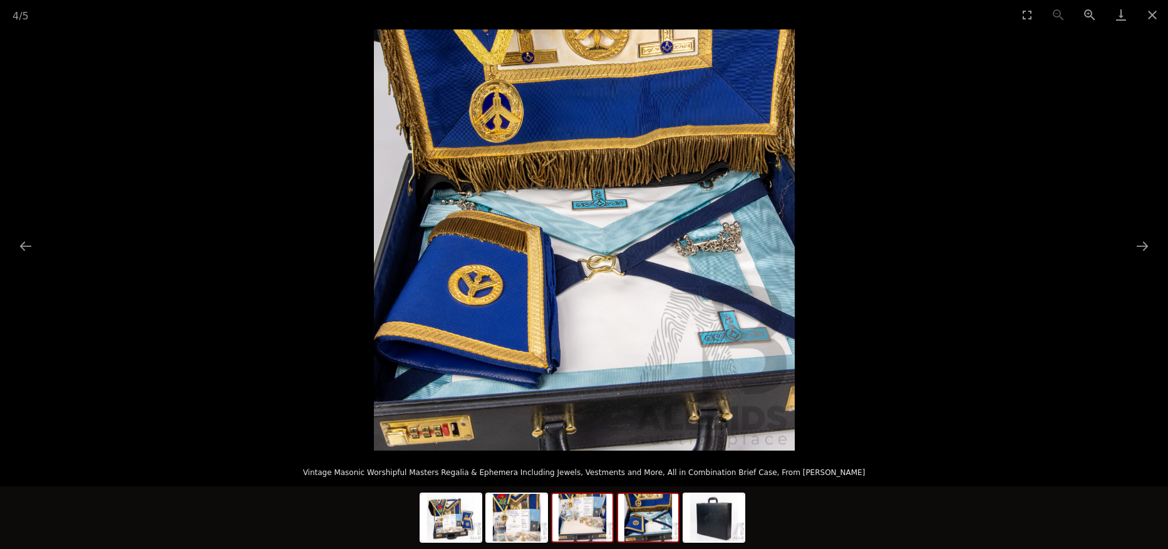
click at [580, 517] on img at bounding box center [583, 518] width 60 height 48
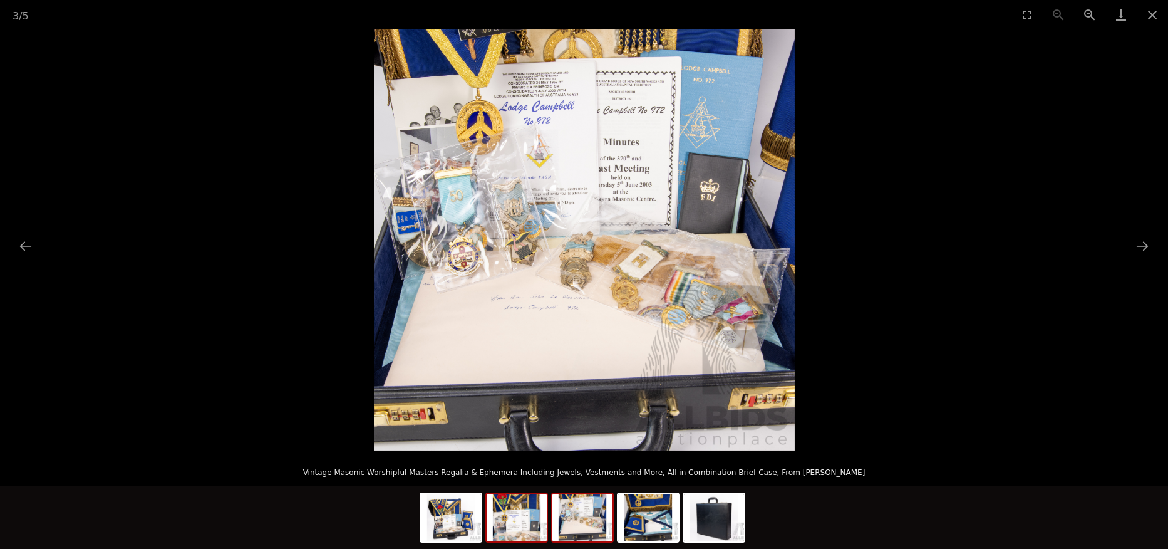
click at [511, 517] on img at bounding box center [517, 518] width 60 height 48
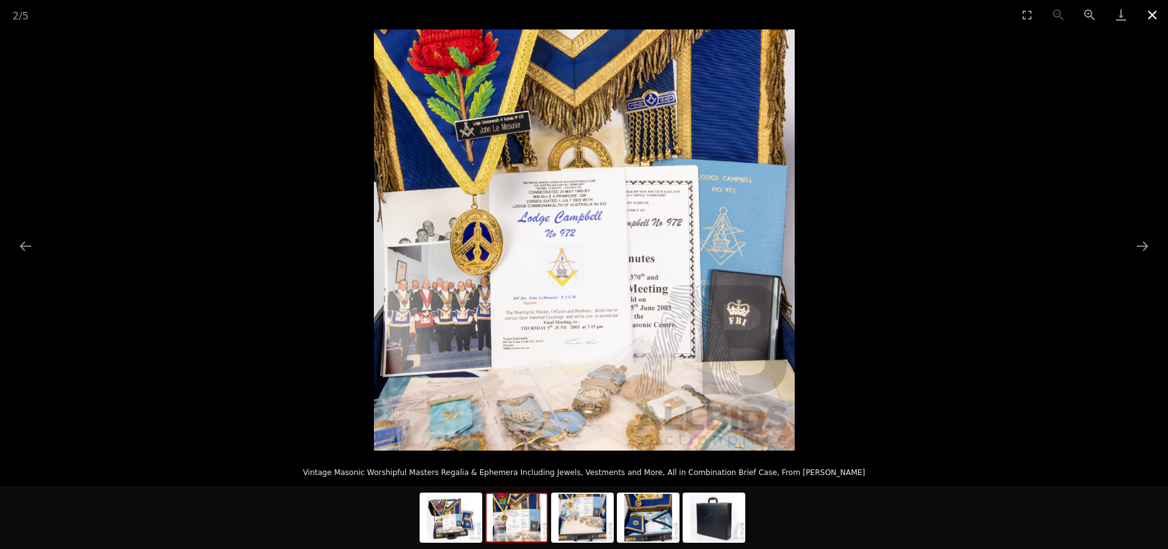
click at [1146, 16] on button "Close gallery" at bounding box center [1152, 14] width 31 height 29
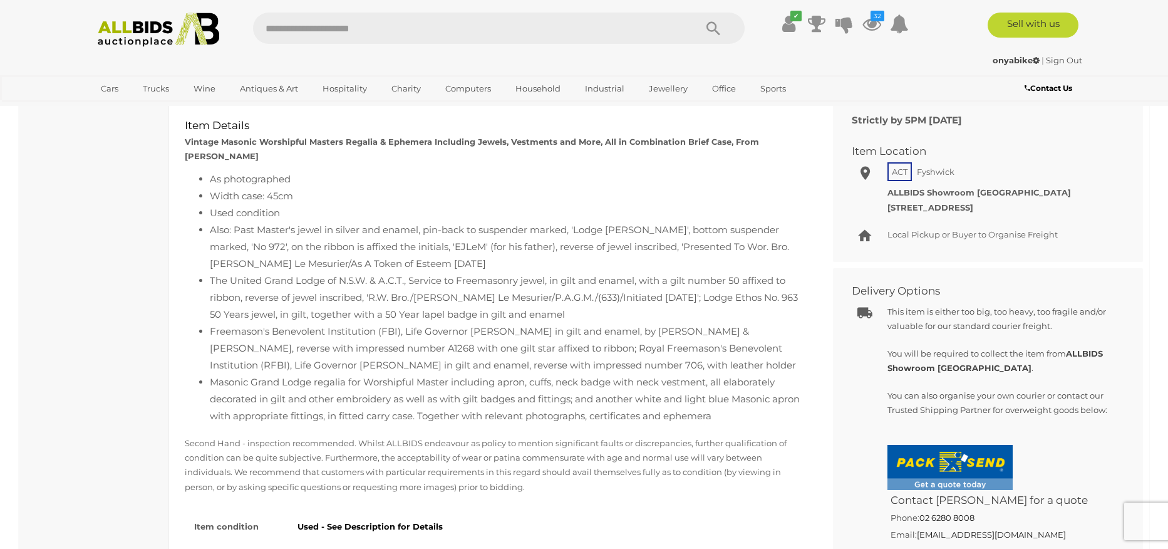
scroll to position [559, 0]
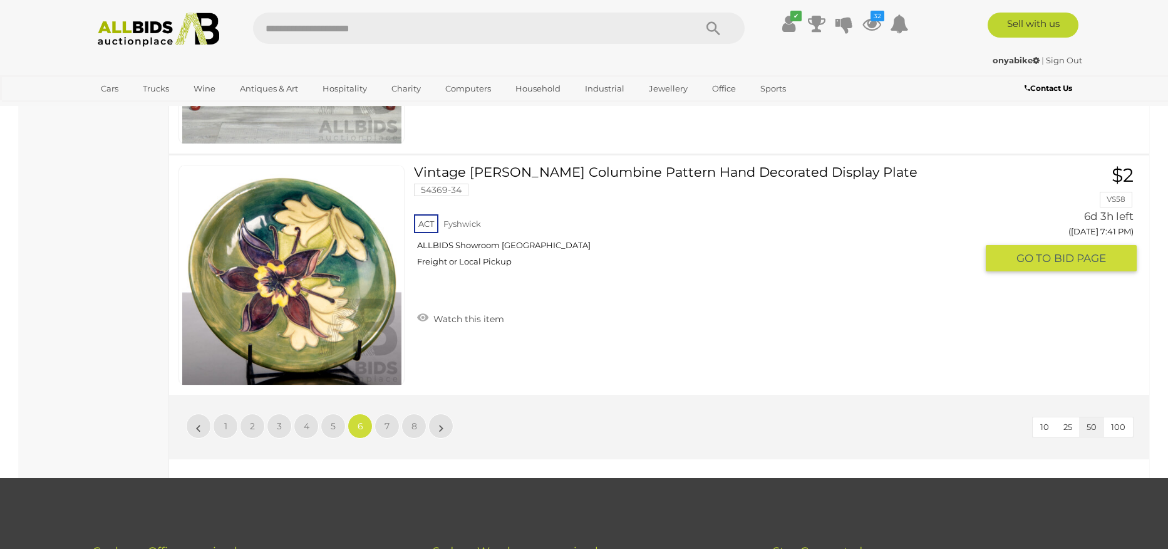
scroll to position [11851, 0]
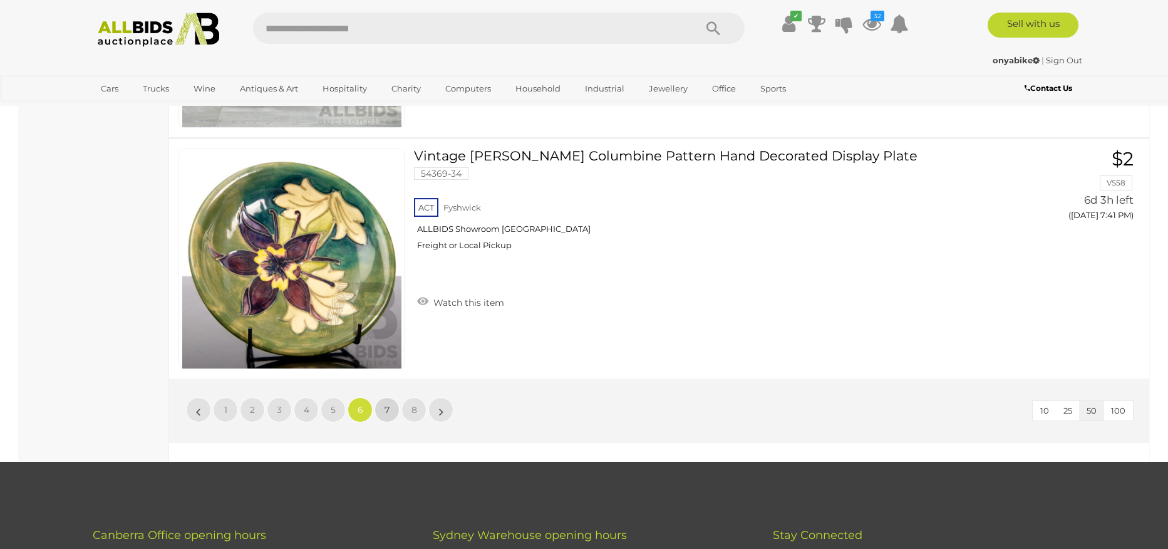
click at [385, 410] on span "7" at bounding box center [387, 409] width 5 height 11
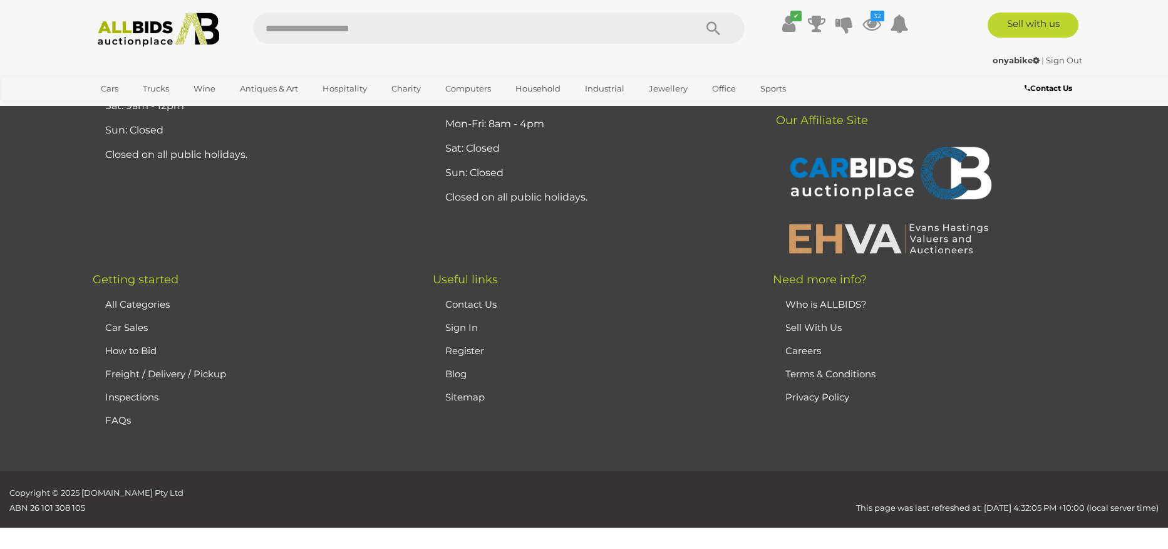
scroll to position [12339, 0]
